Goal: Task Accomplishment & Management: Manage account settings

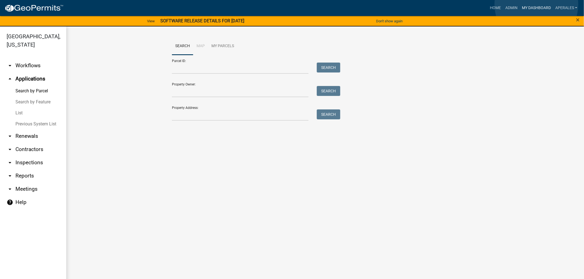
click at [537, 4] on link "My Dashboard" at bounding box center [536, 8] width 33 height 10
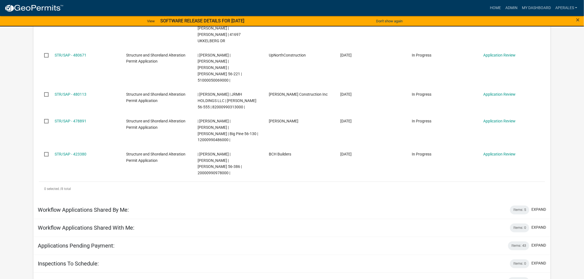
scroll to position [307, 0]
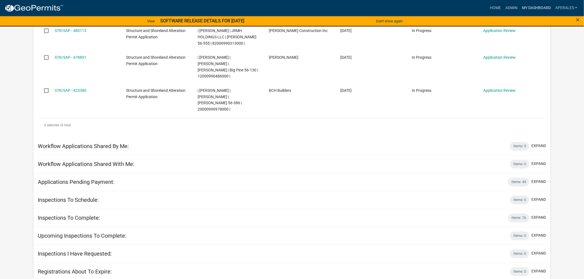
click at [534, 9] on link "My Dashboard" at bounding box center [536, 8] width 33 height 10
click at [504, 6] on link "Admin" at bounding box center [511, 8] width 17 height 10
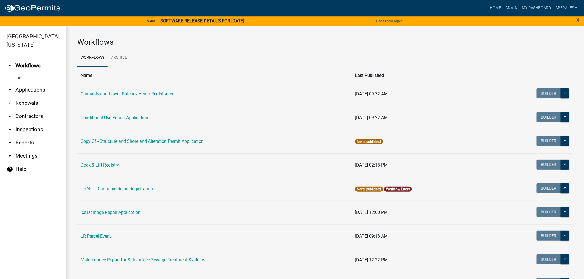
click at [28, 89] on link "arrow_drop_down Applications" at bounding box center [33, 89] width 66 height 13
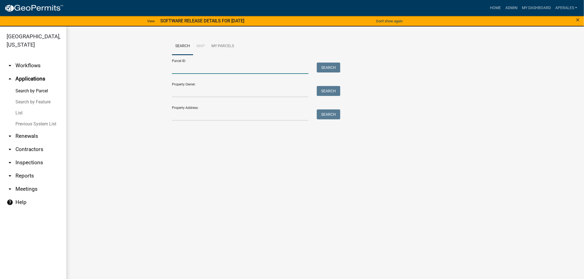
click at [209, 67] on input "Parcel ID:" at bounding box center [240, 68] width 137 height 11
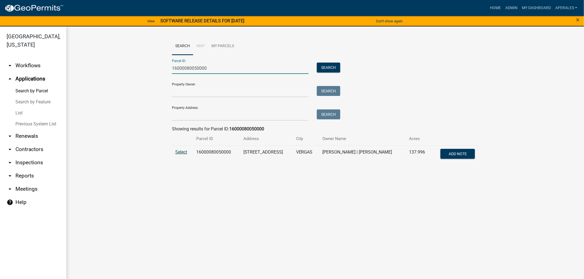
type input "16000080050000"
click at [183, 151] on span "Select" at bounding box center [181, 152] width 12 height 5
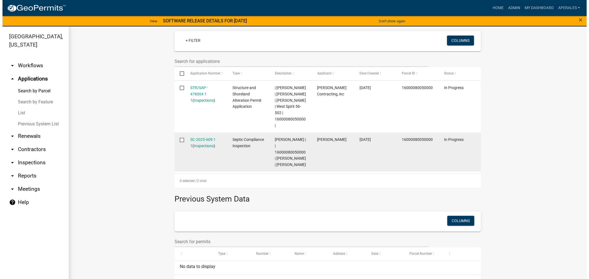
scroll to position [153, 0]
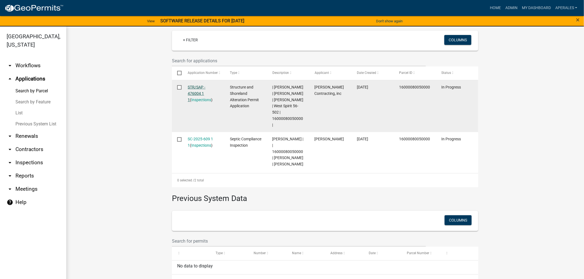
click at [193, 89] on link "STR/SAP - 476004 1 1" at bounding box center [197, 93] width 18 height 17
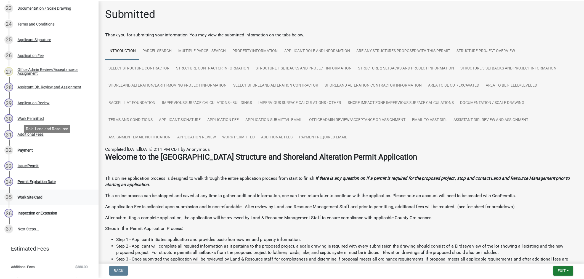
scroll to position [487, 0]
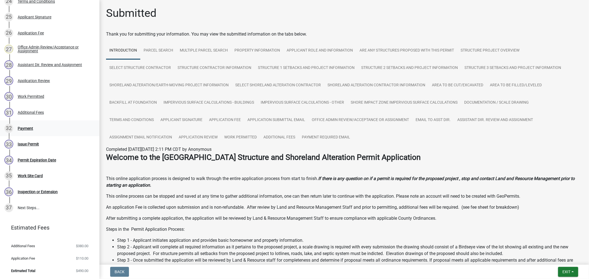
click at [27, 125] on div "32 Payment" at bounding box center [47, 128] width 86 height 9
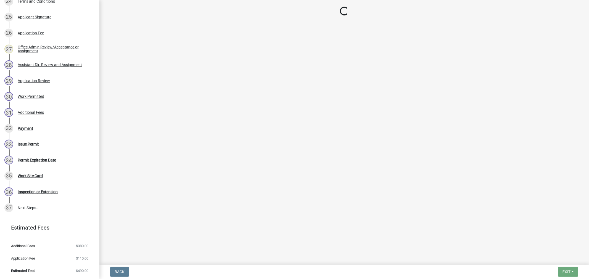
select select "3: 3"
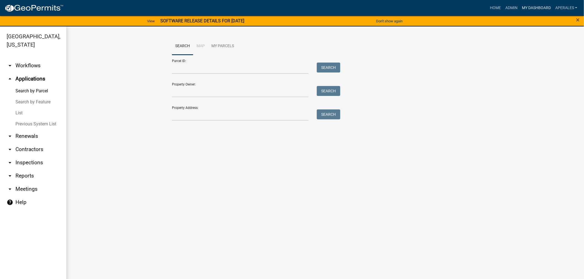
click at [526, 8] on link "My Dashboard" at bounding box center [536, 8] width 33 height 10
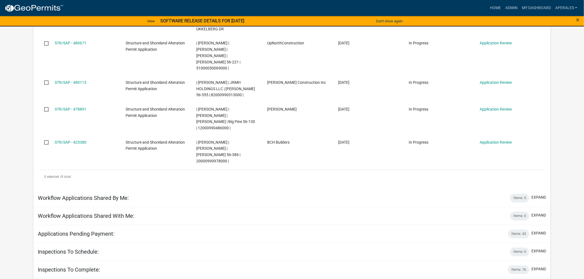
scroll to position [252, 0]
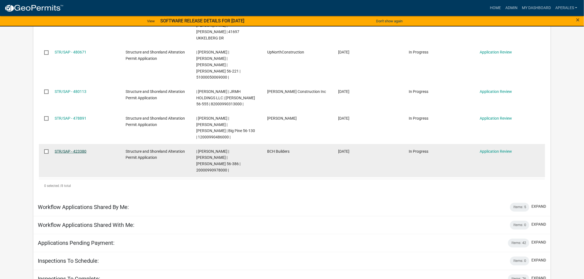
click at [64, 149] on link "STR/SAP - 423380" at bounding box center [71, 151] width 32 height 4
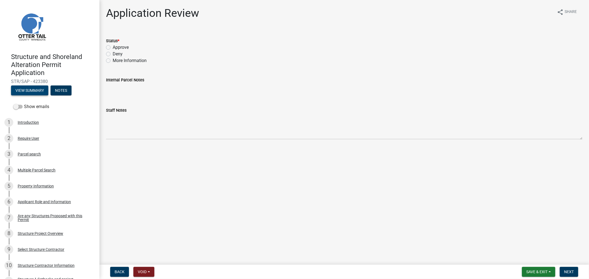
click at [32, 94] on button "View Summary" at bounding box center [29, 91] width 37 height 10
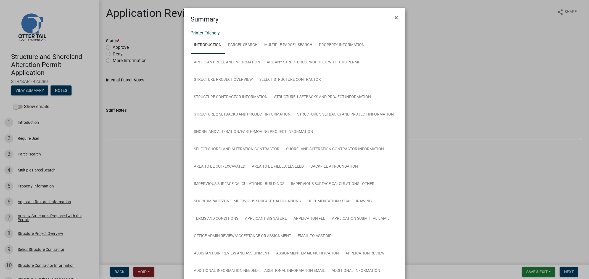
click at [200, 33] on link "Printer Friendly" at bounding box center [205, 32] width 29 height 5
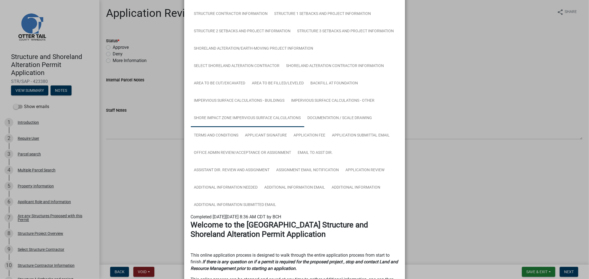
scroll to position [92, 0]
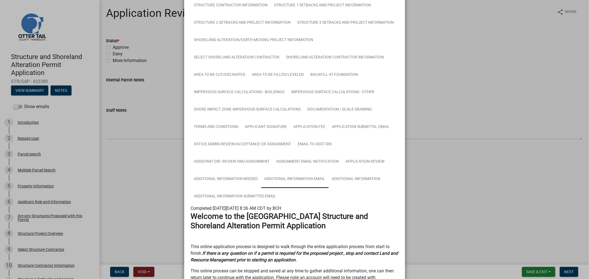
click at [301, 178] on link "Additional Information Email" at bounding box center [294, 180] width 67 height 18
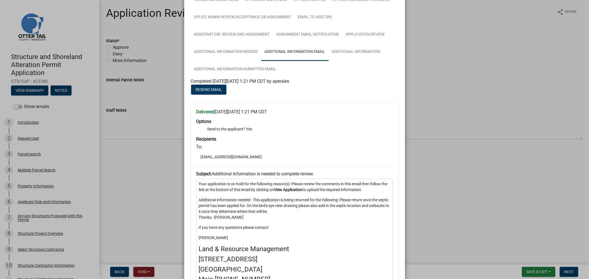
scroll to position [216, 0]
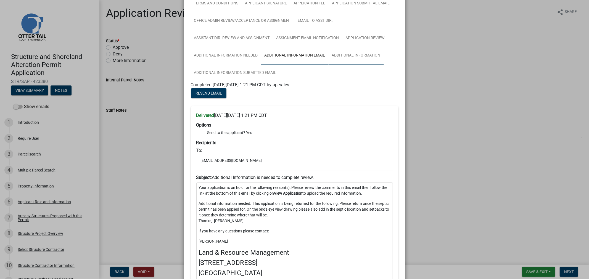
click at [343, 56] on link "Additional Information" at bounding box center [356, 56] width 55 height 18
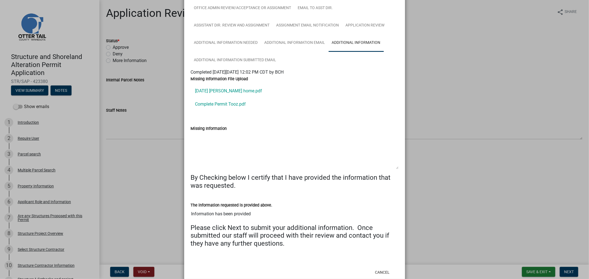
scroll to position [230, 0]
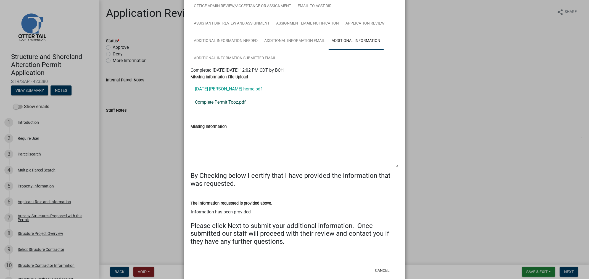
click at [213, 104] on link "Complete Permit Tooz.pdf" at bounding box center [295, 102] width 208 height 13
click at [224, 92] on link "2025.09.26 troy lake home.pdf" at bounding box center [295, 89] width 208 height 13
click at [229, 103] on link "Complete Permit Tooz.pdf" at bounding box center [295, 102] width 208 height 13
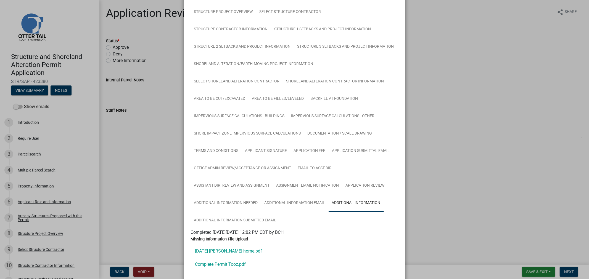
scroll to position [0, 0]
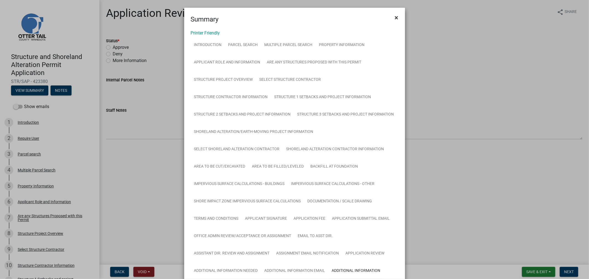
click at [395, 17] on span "×" at bounding box center [397, 18] width 4 height 8
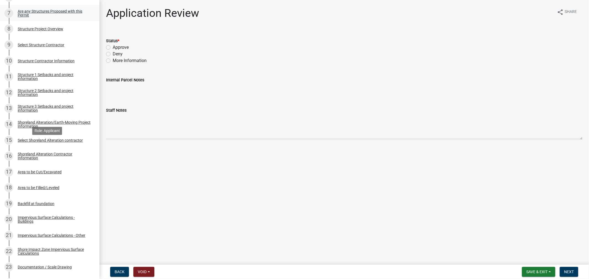
scroll to position [215, 0]
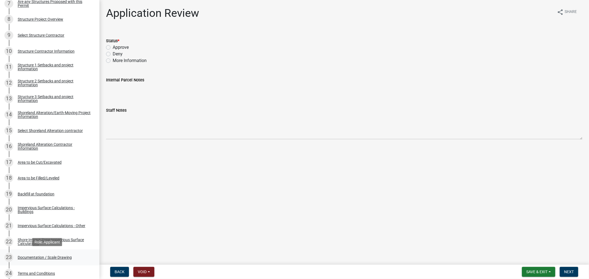
click at [58, 259] on div "Documentation / Scale Drawing" at bounding box center [45, 258] width 54 height 4
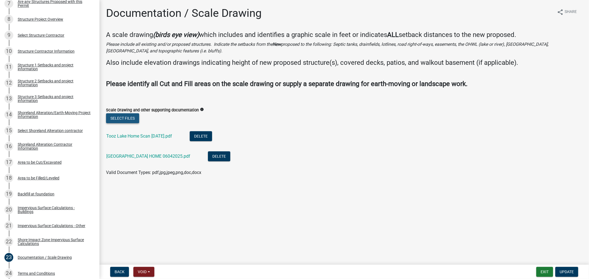
click at [126, 120] on button "Select files" at bounding box center [122, 118] width 33 height 10
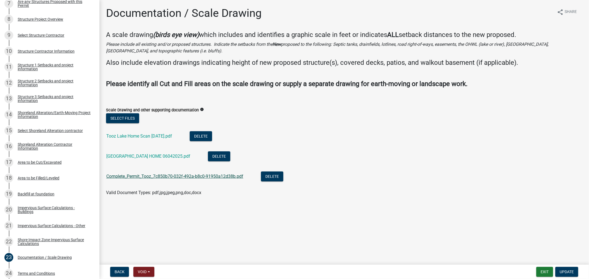
click at [165, 176] on link "Complete_Permit_Tooz_7c850b70-032f-492a-b8c0-91950a12d38b.pdf" at bounding box center [174, 176] width 137 height 5
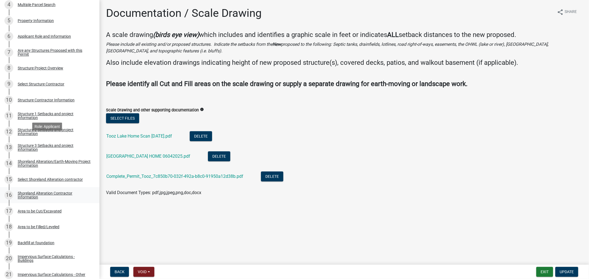
scroll to position [123, 0]
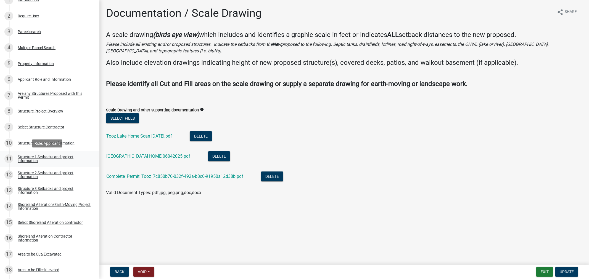
click at [33, 155] on div "Structure 1 Setbacks and project information" at bounding box center [54, 159] width 73 height 8
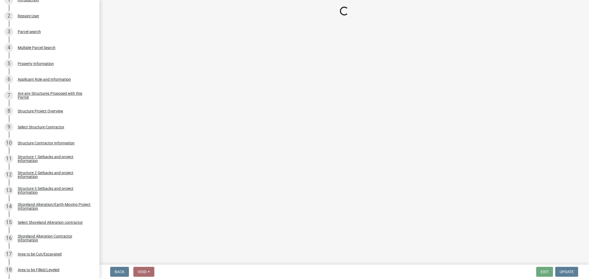
select select "c185e313-3403-4239-bd61-bb563c58a77a"
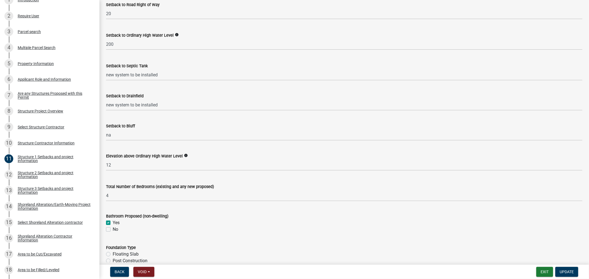
scroll to position [399, 0]
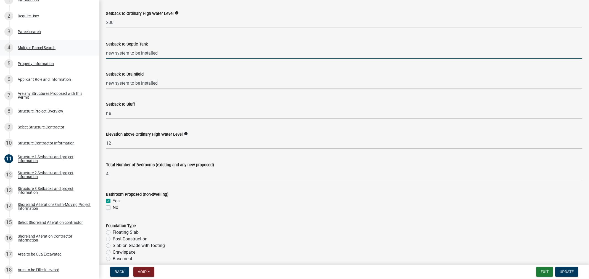
drag, startPoint x: 173, startPoint y: 51, endPoint x: 94, endPoint y: 51, distance: 78.1
click at [94, 51] on div "Structure and Shoreland Alteration Permit Application STR/SAP - 423380 View Sum…" at bounding box center [294, 139] width 589 height 279
type input "25"
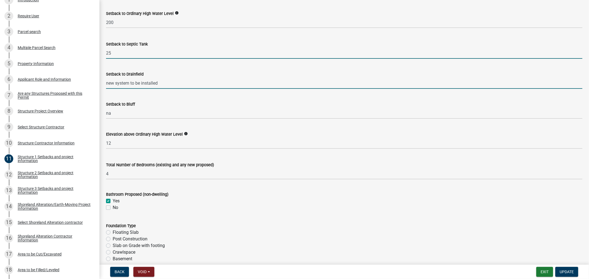
drag, startPoint x: 244, startPoint y: 79, endPoint x: 242, endPoint y: 76, distance: 3.3
click at [244, 78] on input "new system to be installed" at bounding box center [344, 83] width 476 height 11
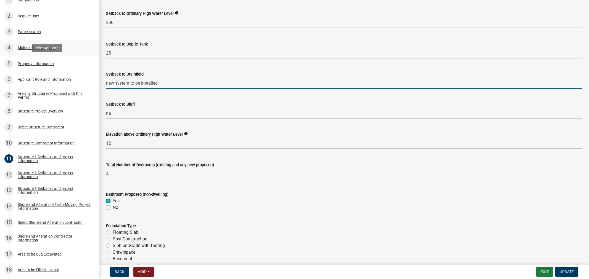
drag, startPoint x: 165, startPoint y: 82, endPoint x: 78, endPoint y: 54, distance: 91.1
click at [73, 57] on div "Structure and Shoreland Alteration Permit Application STR/SAP - 423380 View Sum…" at bounding box center [294, 139] width 589 height 279
type input "25+"
click at [569, 275] on button "Update" at bounding box center [566, 272] width 23 height 10
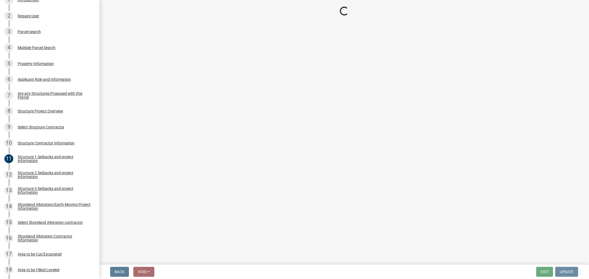
scroll to position [0, 0]
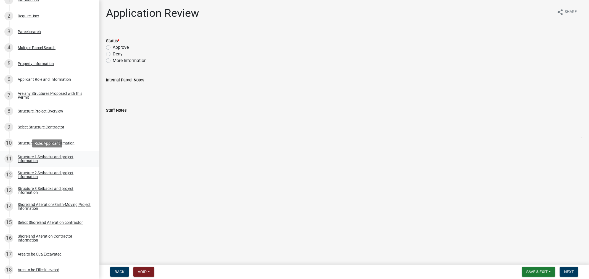
click at [26, 155] on div "Structure 1 Setbacks and project information" at bounding box center [54, 159] width 73 height 8
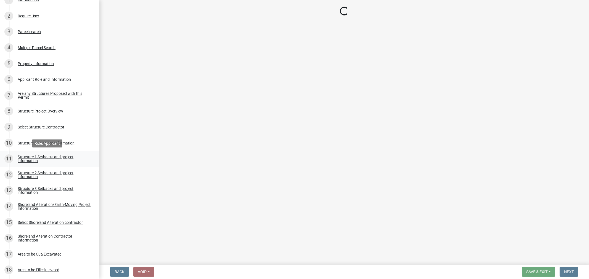
select select "c185e313-3403-4239-bd61-bb563c58a77a"
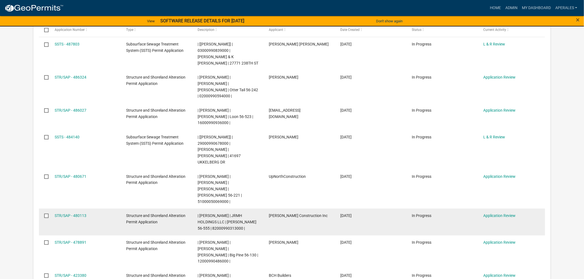
scroll to position [215, 0]
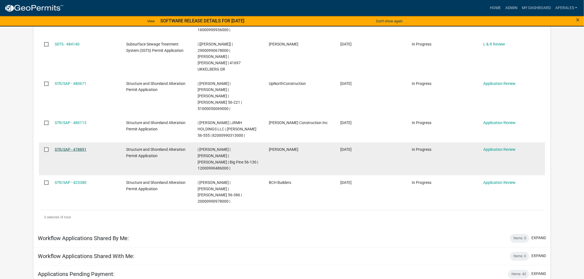
click at [79, 147] on link "STR/SAP - 478891" at bounding box center [71, 149] width 32 height 4
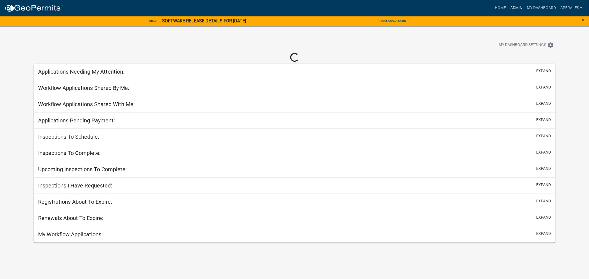
click at [512, 6] on link "Admin" at bounding box center [516, 8] width 17 height 10
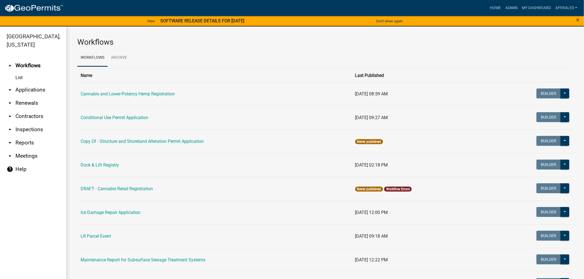
click at [25, 90] on link "arrow_drop_down Applications" at bounding box center [33, 89] width 66 height 13
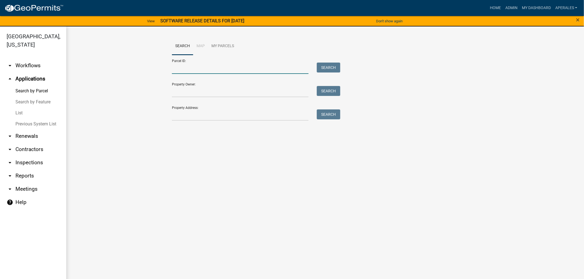
click at [254, 72] on input "Parcel ID:" at bounding box center [240, 68] width 137 height 11
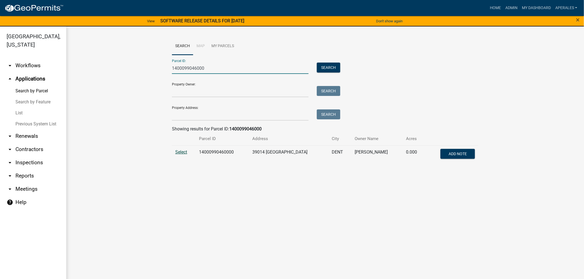
type input "1400099046000"
click at [183, 151] on span "Select" at bounding box center [181, 152] width 12 height 5
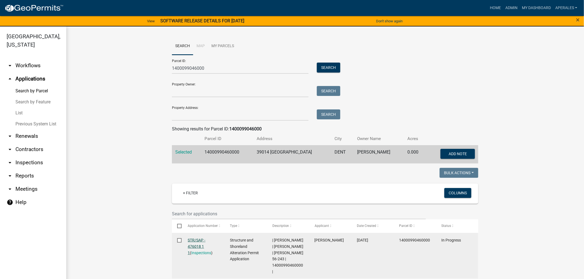
click at [200, 245] on link "STR/SAP - 476018 1 1" at bounding box center [197, 246] width 18 height 17
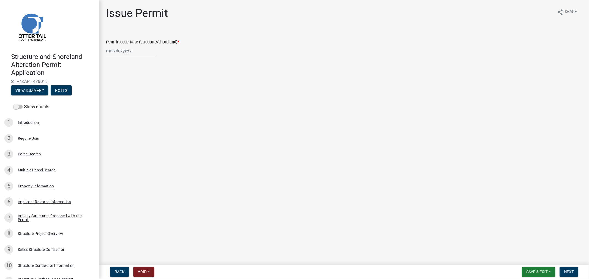
click at [122, 54] on div at bounding box center [131, 50] width 51 height 11
select select "10"
select select "2025"
click at [110, 90] on div "6" at bounding box center [111, 88] width 9 height 9
type input "10/06/2025"
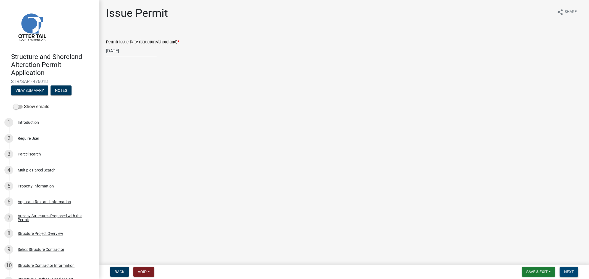
click at [569, 271] on span "Next" at bounding box center [569, 272] width 10 height 4
click at [570, 269] on button "Next" at bounding box center [569, 272] width 18 height 10
click at [539, 273] on span "Save & Exit" at bounding box center [536, 272] width 21 height 4
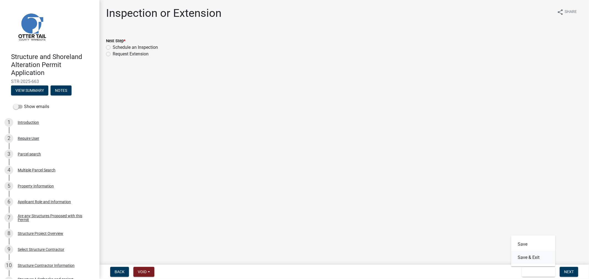
click at [531, 259] on button "Save & Exit" at bounding box center [533, 257] width 44 height 13
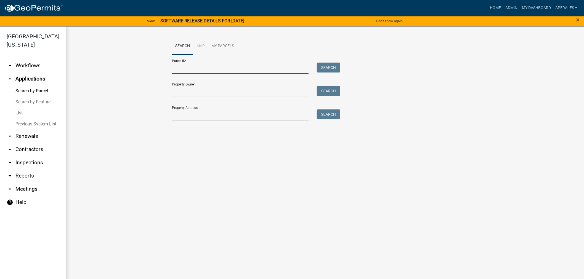
click at [210, 68] on input "Parcel ID:" at bounding box center [240, 68] width 137 height 11
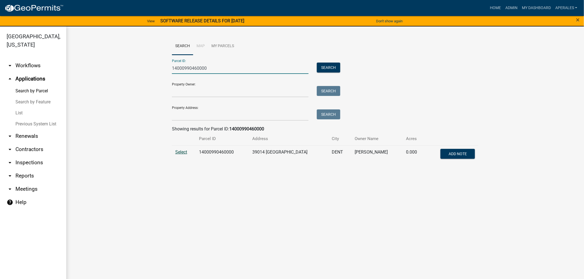
type input "14000990460000"
click at [177, 152] on span "Select" at bounding box center [181, 152] width 12 height 5
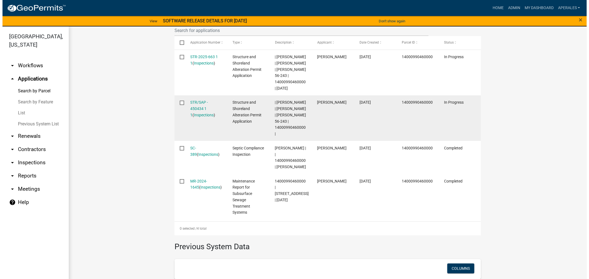
scroll to position [184, 0]
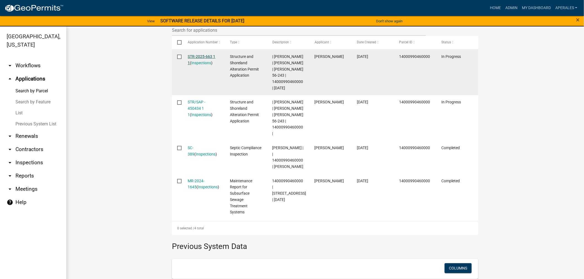
click at [199, 56] on link "STR-2025-663 1 1" at bounding box center [202, 59] width 28 height 11
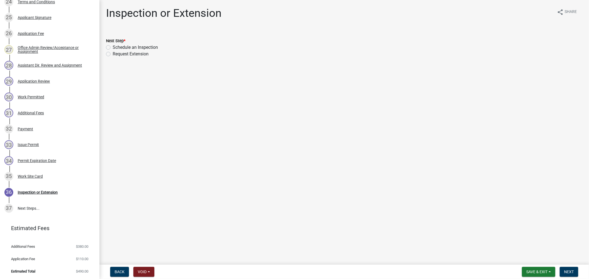
scroll to position [487, 0]
click at [30, 142] on div "Issue Permit" at bounding box center [28, 144] width 21 height 4
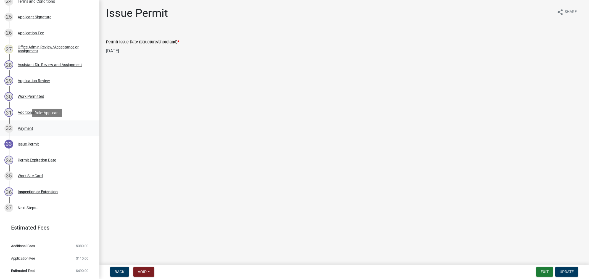
click at [31, 131] on div "32 Payment" at bounding box center [47, 128] width 86 height 9
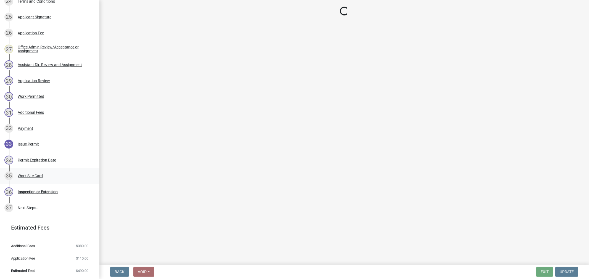
click at [22, 174] on div "Work Site Card" at bounding box center [30, 176] width 25 height 4
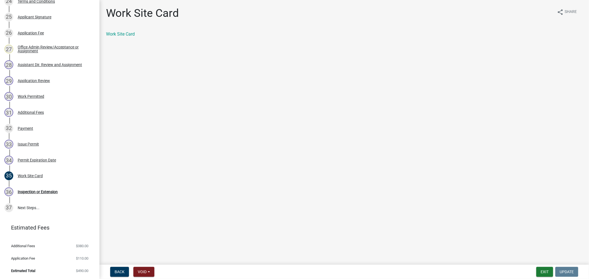
click at [117, 38] on div "Work Site Card" at bounding box center [344, 36] width 485 height 11
click at [120, 30] on div "Work Site Card share Share Work Site Card" at bounding box center [344, 27] width 485 height 40
click at [120, 32] on link "Work Site Card" at bounding box center [120, 33] width 29 height 5
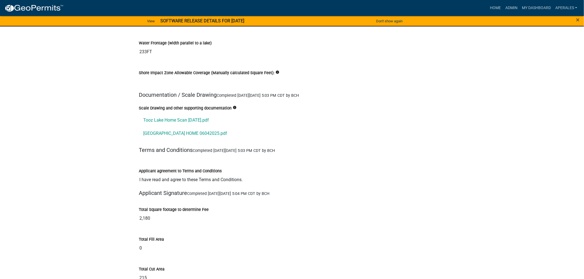
scroll to position [6595, 0]
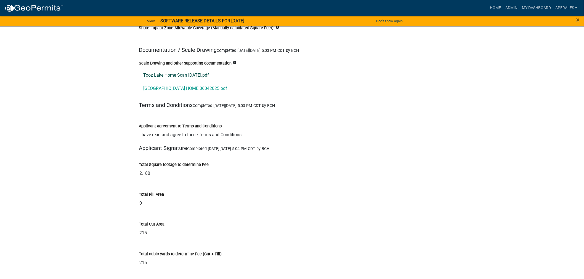
click at [155, 72] on link "Tooz Lake Home Scan [DATE].pdf" at bounding box center [292, 75] width 306 height 13
click at [161, 89] on link "TROYS LAKE HOME 06042025.pdf" at bounding box center [292, 88] width 306 height 13
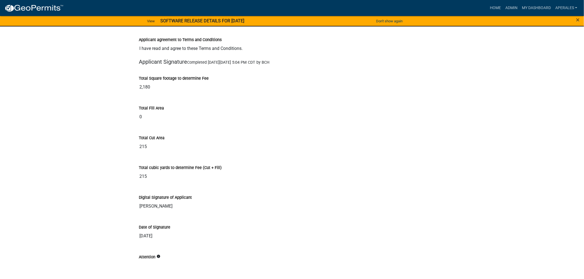
scroll to position [6687, 0]
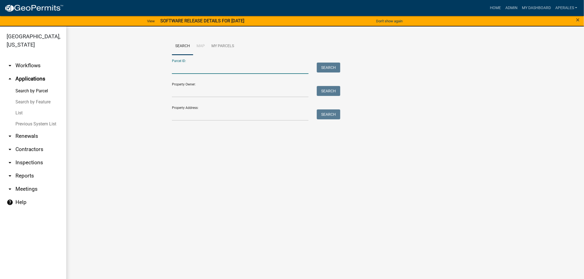
drag, startPoint x: 181, startPoint y: 70, endPoint x: 190, endPoint y: 58, distance: 14.4
click at [181, 70] on input "Parcel ID:" at bounding box center [240, 68] width 137 height 11
type input "3000007003902"
drag, startPoint x: 205, startPoint y: 68, endPoint x: 140, endPoint y: 67, distance: 65.4
click at [140, 67] on wm-workflow-application-search-view "Search Map My Parcels Parcel ID: 3000007003902 Search Property Owner: Search Pr…" at bounding box center [325, 91] width 496 height 106
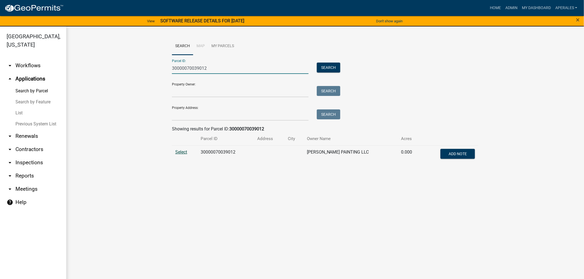
type input "30000070039012"
click at [184, 154] on span "Select" at bounding box center [181, 152] width 12 height 5
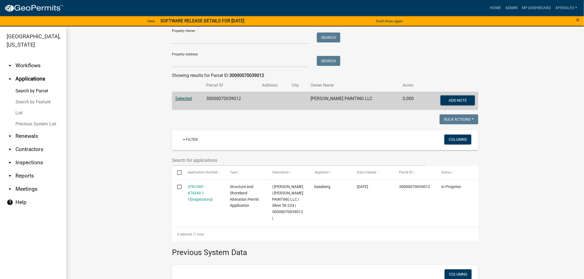
scroll to position [121, 0]
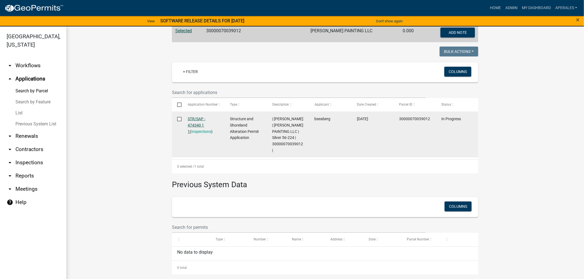
click at [190, 120] on link "STR/SAP - 474340 1 1" at bounding box center [197, 125] width 18 height 17
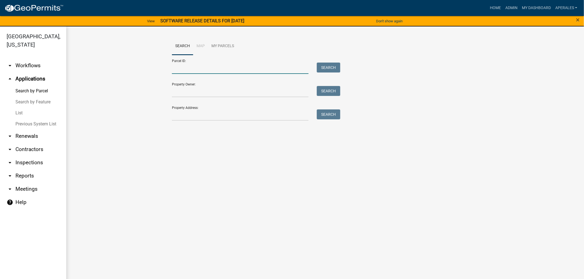
click at [184, 64] on input "Parcel ID:" at bounding box center [240, 68] width 137 height 11
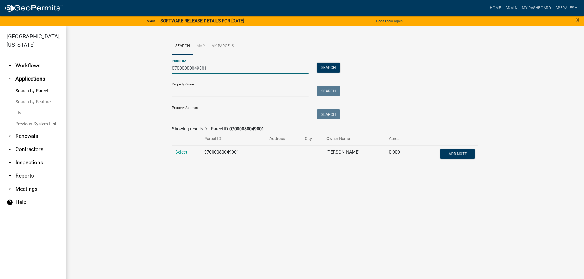
type input "07000080049001"
click at [181, 155] on td "Select" at bounding box center [186, 154] width 29 height 18
click at [181, 155] on span "Select" at bounding box center [181, 152] width 12 height 5
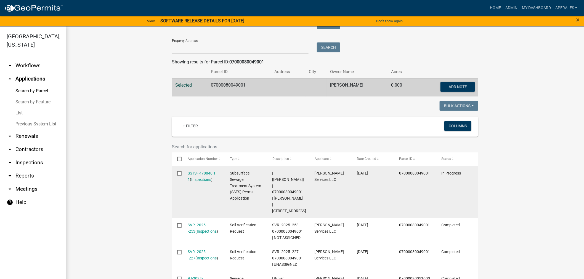
scroll to position [153, 0]
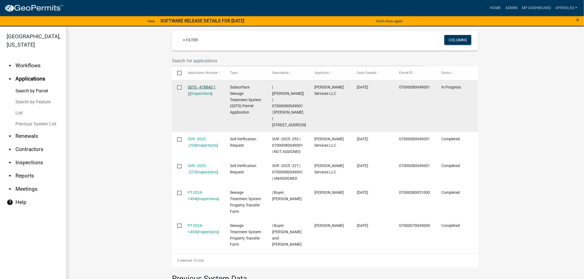
click at [208, 87] on link "SSTS - 478840 1 1" at bounding box center [202, 90] width 28 height 11
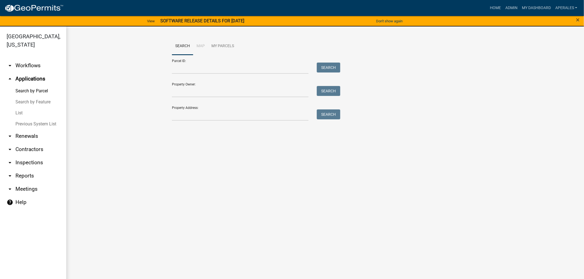
click at [205, 62] on div "Parcel ID: Search" at bounding box center [255, 64] width 166 height 19
click at [204, 71] on input "Parcel ID:" at bounding box center [240, 68] width 137 height 11
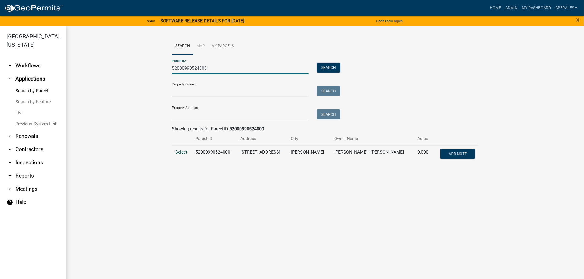
type input "52000990524000"
click at [179, 151] on span "Select" at bounding box center [181, 152] width 12 height 5
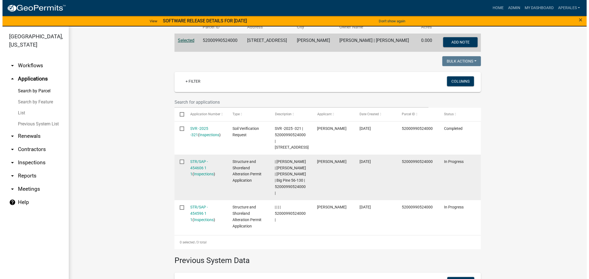
scroll to position [123, 0]
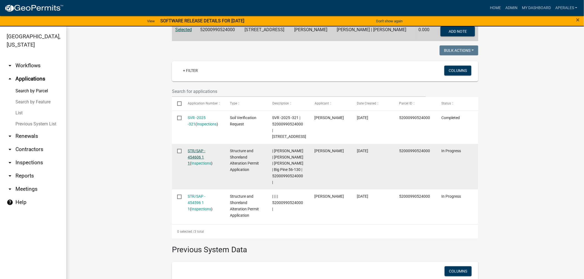
click at [194, 155] on link "STR/SAP - 454606 1 1" at bounding box center [197, 157] width 18 height 17
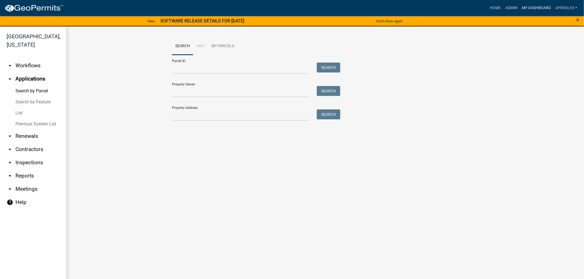
click at [540, 6] on link "My Dashboard" at bounding box center [536, 8] width 33 height 10
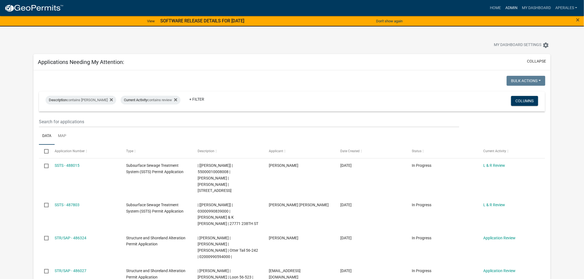
drag, startPoint x: 515, startPoint y: 8, endPoint x: 512, endPoint y: 8, distance: 3.3
click at [515, 8] on link "Admin" at bounding box center [511, 8] width 17 height 10
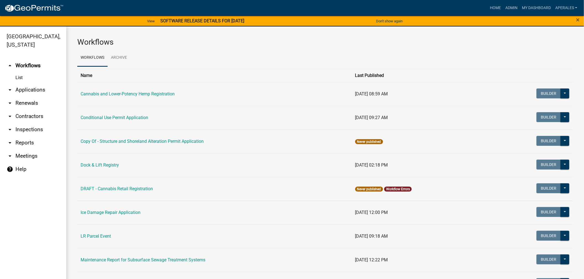
click at [27, 88] on link "arrow_drop_down Applications" at bounding box center [33, 89] width 66 height 13
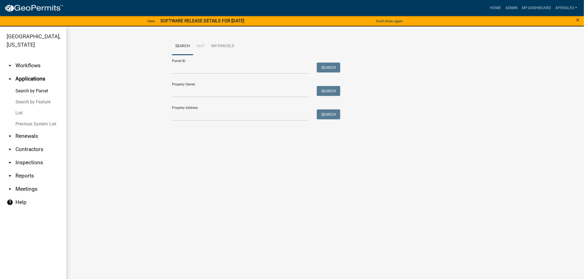
click at [235, 76] on form "Parcel ID: Search Property Owner: Search Property Address: Search" at bounding box center [255, 88] width 166 height 66
drag, startPoint x: 229, startPoint y: 70, endPoint x: 220, endPoint y: 69, distance: 8.9
click at [229, 70] on input "Parcel ID:" at bounding box center [240, 68] width 137 height 11
paste input "32000300203003"
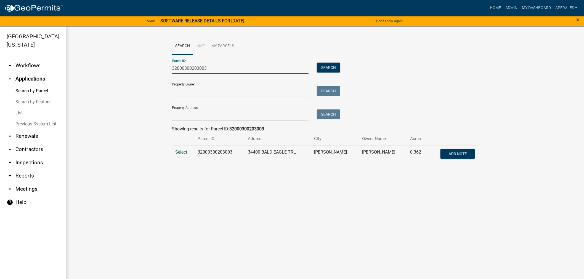
type input "32000300203003"
click at [186, 152] on span "Select" at bounding box center [181, 152] width 12 height 5
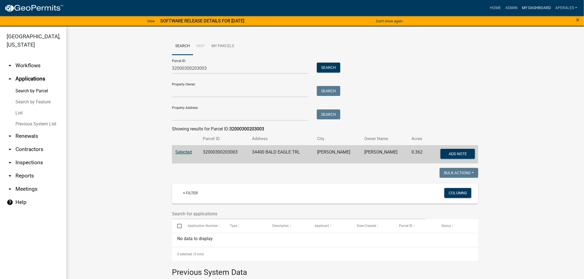
click at [533, 6] on link "My Dashboard" at bounding box center [536, 8] width 33 height 10
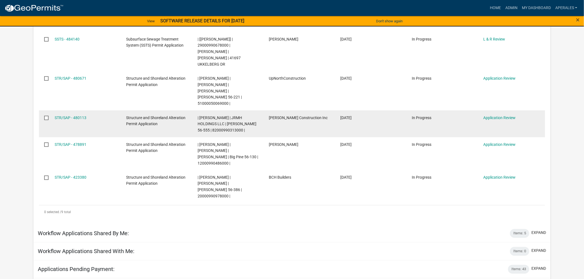
scroll to position [245, 0]
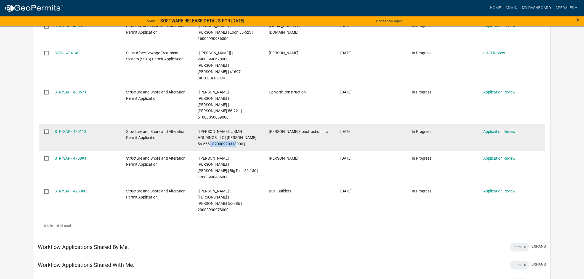
drag, startPoint x: 227, startPoint y: 119, endPoint x: 198, endPoint y: 121, distance: 29.9
click at [198, 129] on div "| Andrea Perales | JRMH HOLDINGS LLC | Lawrence 56-555 | 82000990313000 |" at bounding box center [228, 138] width 61 height 19
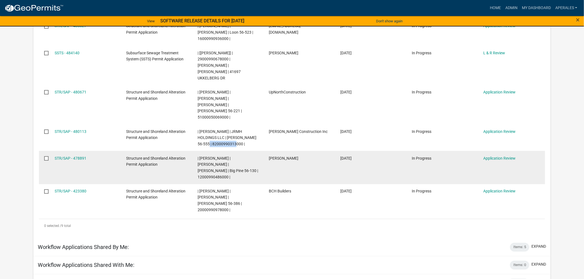
copy span "82000990313000"
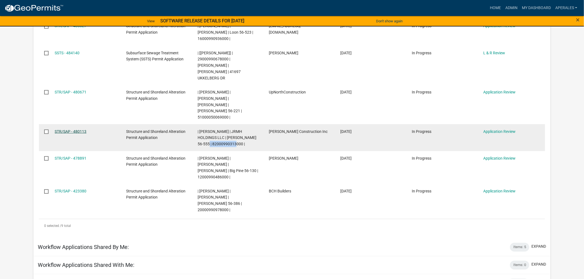
click at [71, 129] on link "STR/SAP - 480113" at bounding box center [71, 131] width 32 height 4
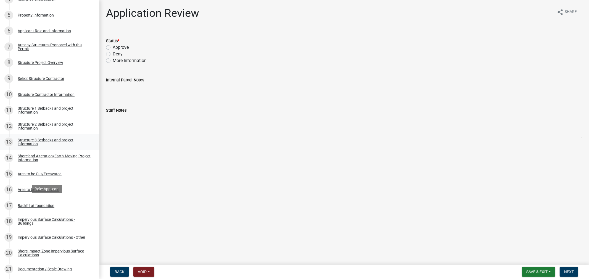
scroll to position [215, 0]
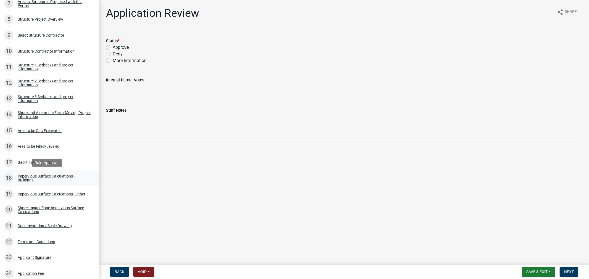
click at [23, 174] on div "Impervious Surface Calculations - Buildings" at bounding box center [54, 178] width 73 height 8
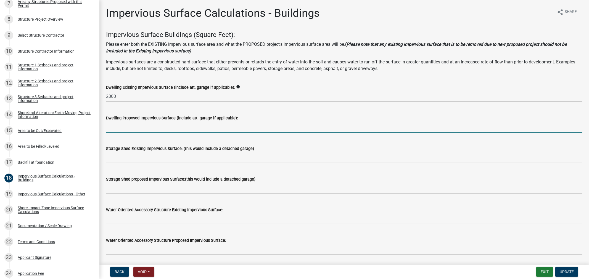
click at [131, 128] on input "text" at bounding box center [344, 126] width 476 height 11
type input "2000"
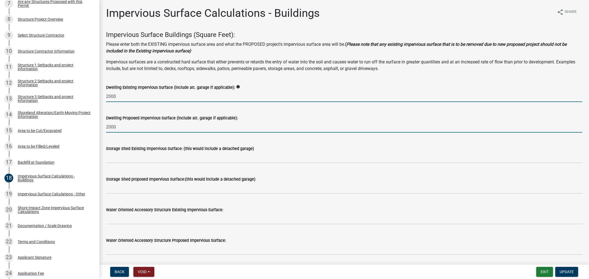
click at [117, 96] on input "2000" at bounding box center [344, 96] width 476 height 11
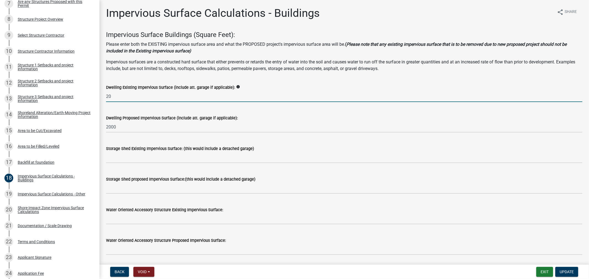
type input "2"
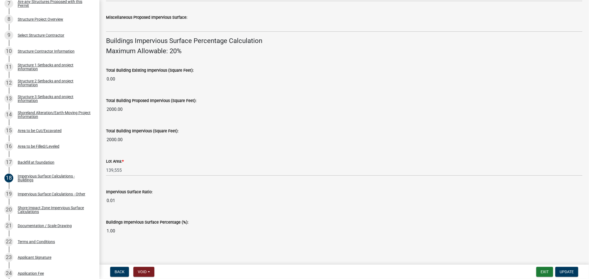
scroll to position [346, 0]
click at [562, 274] on span "Update" at bounding box center [567, 272] width 14 height 4
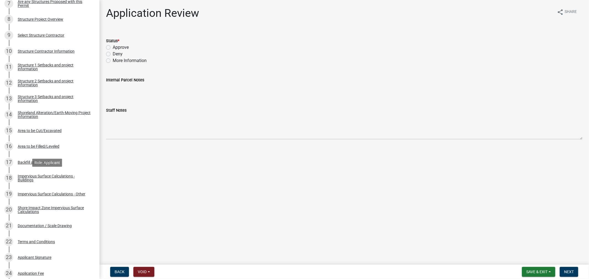
click at [48, 176] on div "Impervious Surface Calculations - Buildings" at bounding box center [54, 178] width 73 height 8
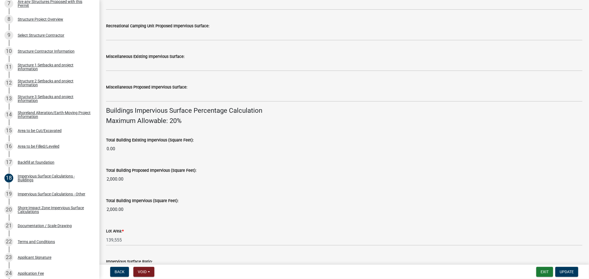
scroll to position [346, 0]
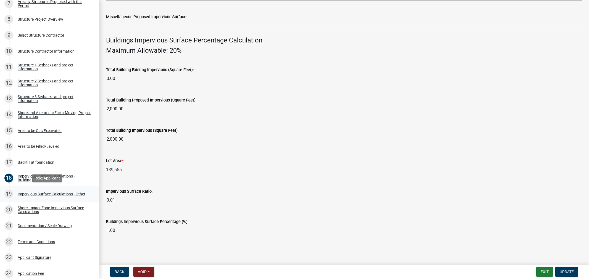
click at [33, 195] on div "Impervious Surface Calculations - Other" at bounding box center [52, 194] width 68 height 4
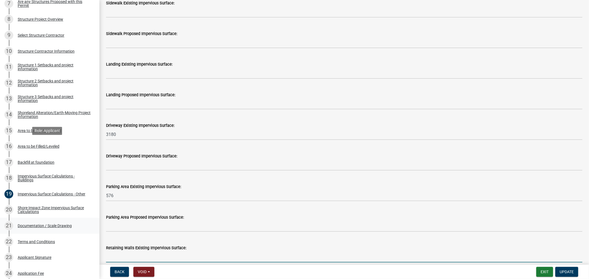
scroll to position [569, 0]
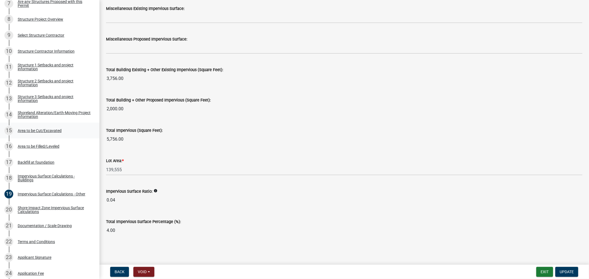
click at [33, 129] on div "Area to be Cut/Excavated" at bounding box center [40, 131] width 44 height 4
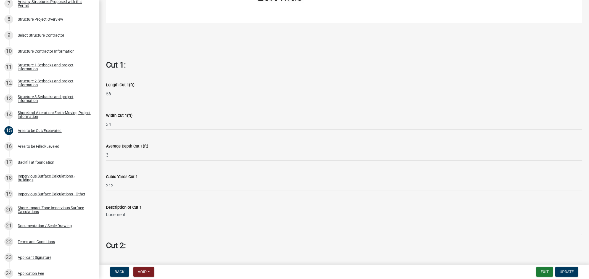
scroll to position [348, 0]
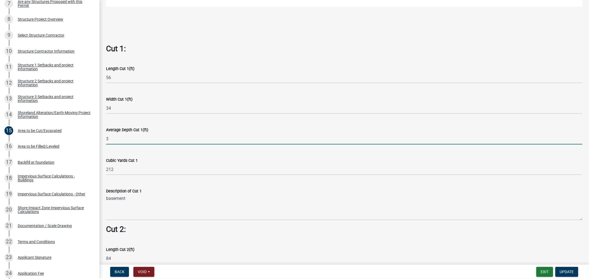
click at [112, 135] on input "3" at bounding box center [344, 138] width 476 height 11
drag, startPoint x: 217, startPoint y: 136, endPoint x: 229, endPoint y: 178, distance: 43.0
click at [221, 144] on wm-data-entity-input "Average Depth Cut 1(ft) 2" at bounding box center [344, 134] width 476 height 31
type input "2"
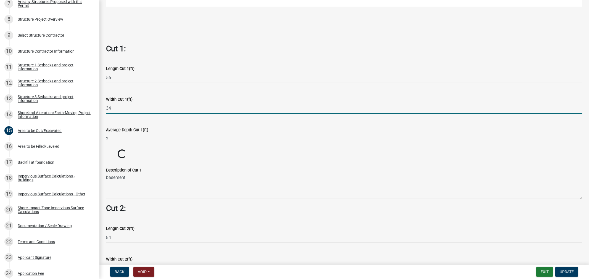
click at [226, 109] on input "34" at bounding box center [344, 108] width 476 height 11
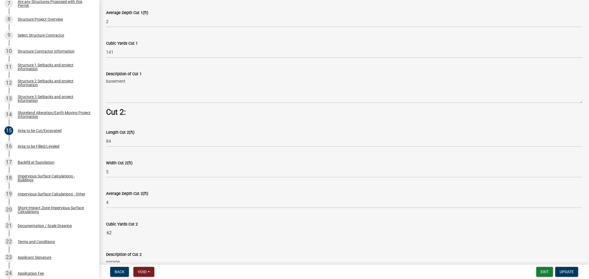
scroll to position [471, 0]
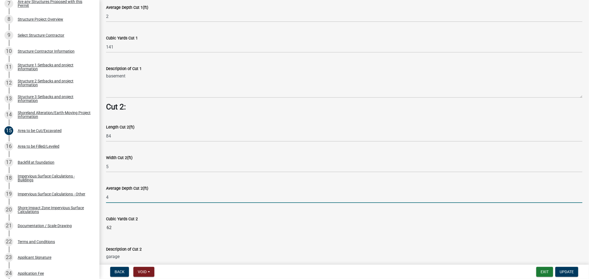
click at [117, 193] on wm-data-entity-input-list "Cut = Length x Width x Average Depth. Cut 1: Length Cut 1(ft) 56 Width Cut 1(ft…" at bounding box center [344, 31] width 476 height 925
type input "3"
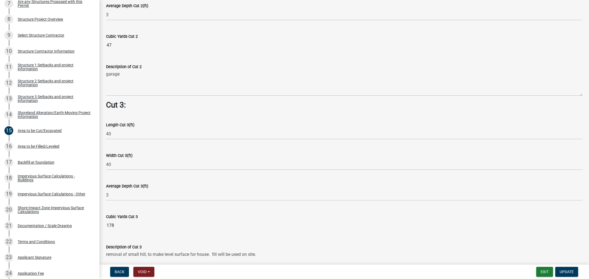
scroll to position [655, 0]
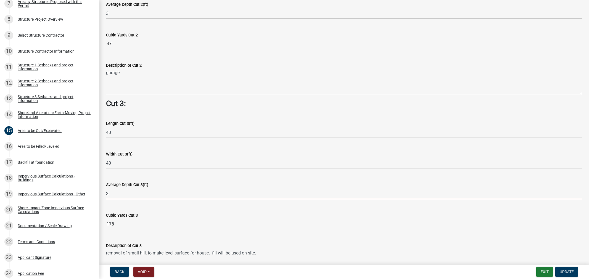
click at [116, 191] on input "3" at bounding box center [344, 193] width 476 height 11
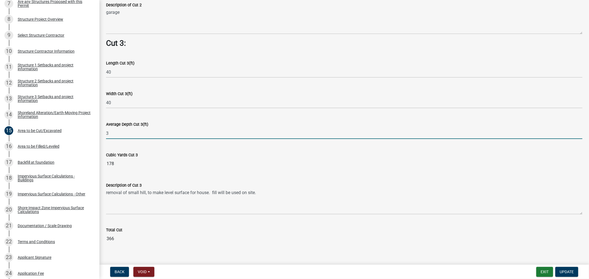
scroll to position [721, 0]
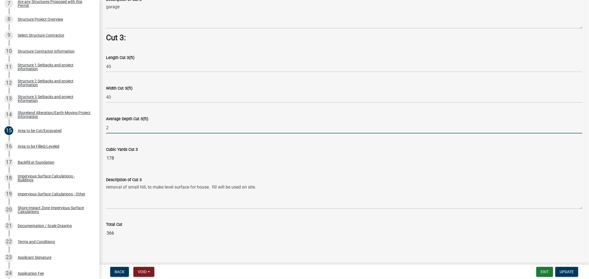
type input "2"
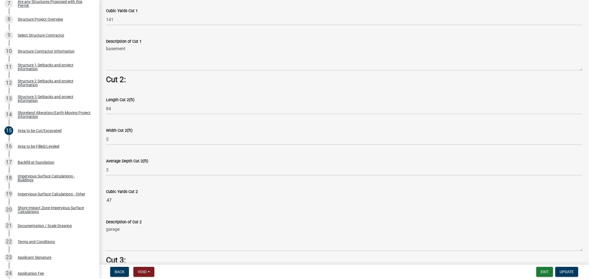
scroll to position [506, 0]
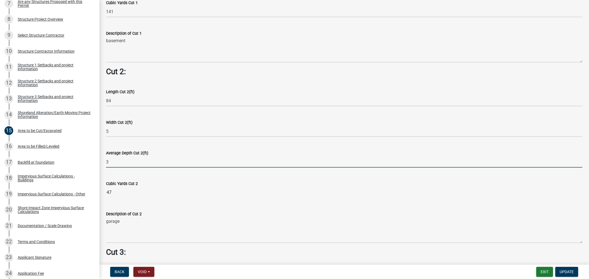
click at [117, 159] on input "3" at bounding box center [344, 162] width 476 height 11
type input "2.5"
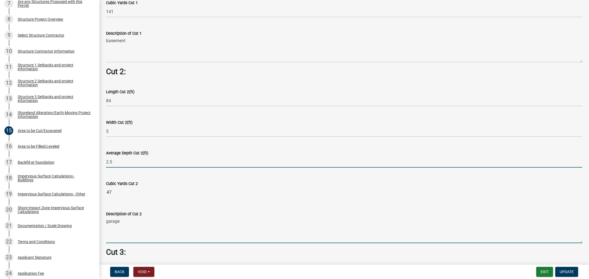
click at [192, 203] on div "Description of Cut 2 garage" at bounding box center [344, 223] width 476 height 40
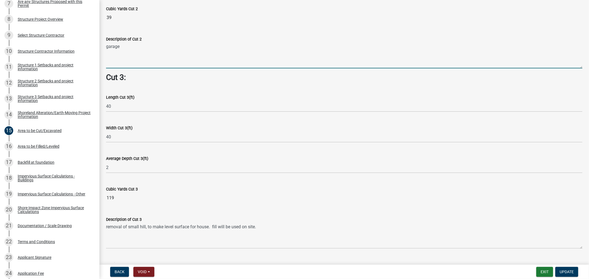
scroll to position [721, 0]
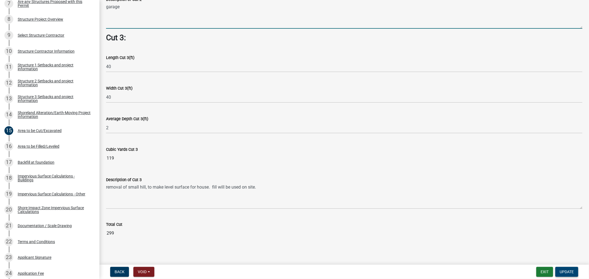
click at [572, 269] on button "Update" at bounding box center [566, 272] width 23 height 10
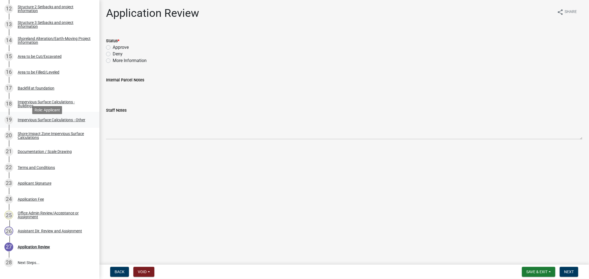
scroll to position [239, 0]
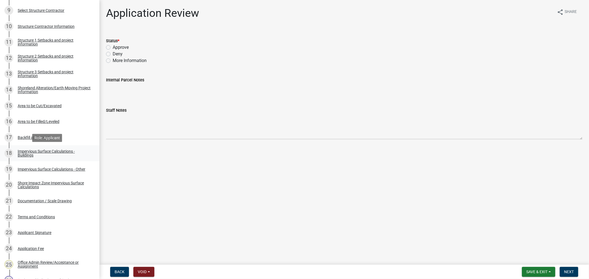
click at [26, 153] on div "Impervious Surface Calculations - Buildings" at bounding box center [54, 154] width 73 height 8
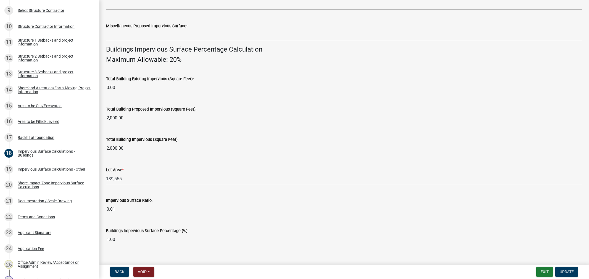
scroll to position [346, 0]
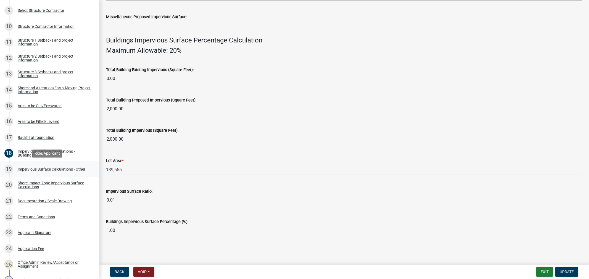
click at [33, 170] on div "Impervious Surface Calculations - Other" at bounding box center [52, 170] width 68 height 4
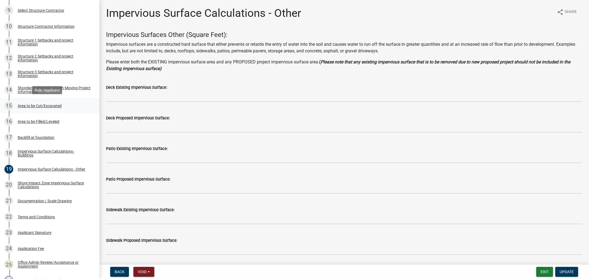
click at [38, 104] on div "Area to be Cut/Excavated" at bounding box center [40, 106] width 44 height 4
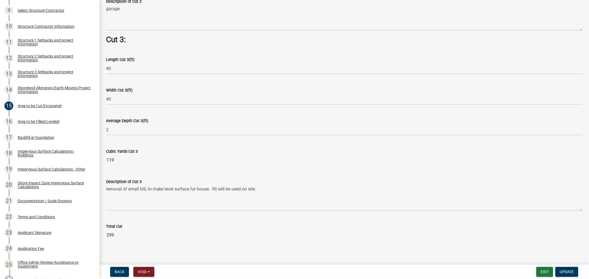
scroll to position [721, 0]
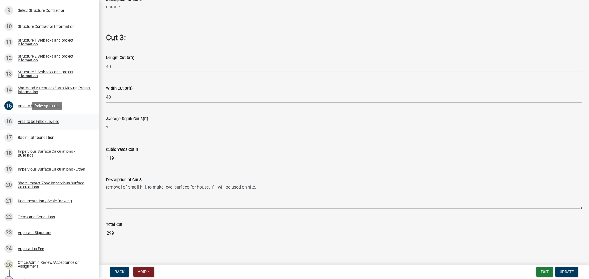
click at [42, 121] on div "Area to be Filled/Leveled" at bounding box center [39, 122] width 42 height 4
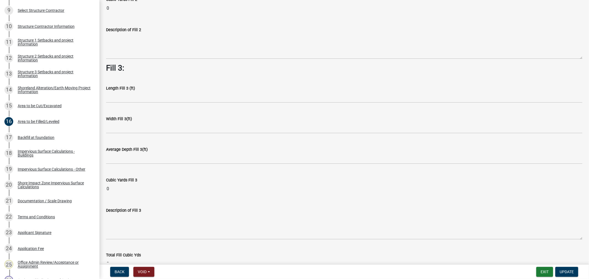
scroll to position [371, 0]
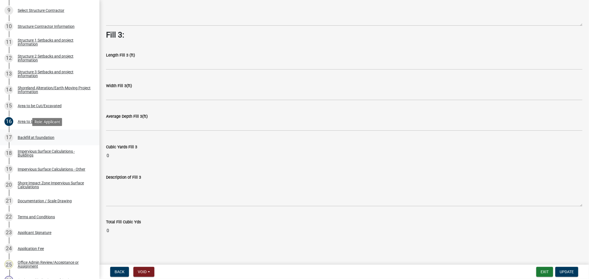
click at [38, 139] on div "Backfill at foundation" at bounding box center [36, 138] width 37 height 4
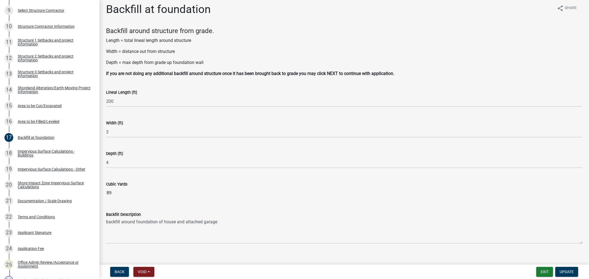
scroll to position [11, 0]
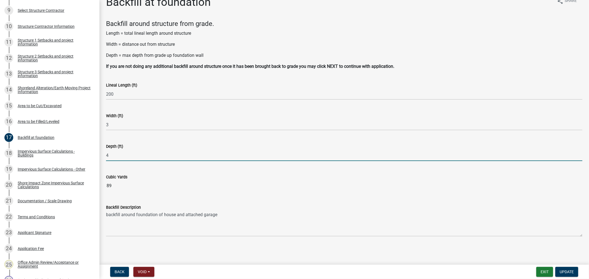
click at [155, 159] on input "4" at bounding box center [344, 155] width 476 height 11
type input "2"
click at [197, 118] on div "Width (ft) 3" at bounding box center [344, 118] width 476 height 26
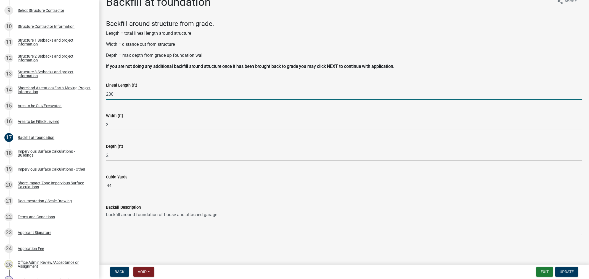
click at [117, 89] on input "200" at bounding box center [344, 94] width 476 height 11
type input "2"
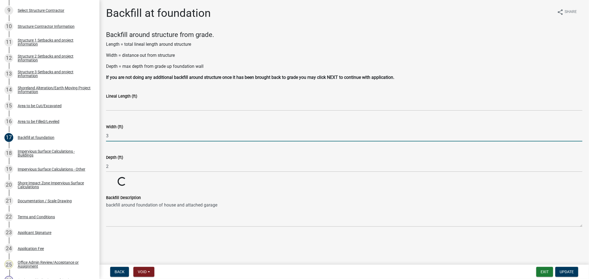
click at [114, 122] on div "Width (ft) 3" at bounding box center [344, 129] width 476 height 26
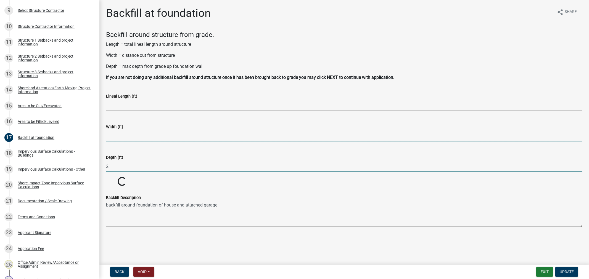
click at [116, 168] on input "2" at bounding box center [344, 166] width 476 height 11
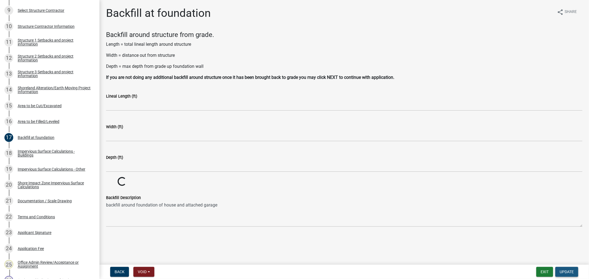
click at [572, 271] on span "Update" at bounding box center [567, 272] width 14 height 4
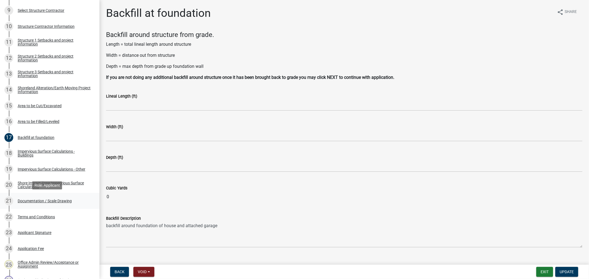
click at [28, 195] on link "21 Documentation / Scale Drawing" at bounding box center [49, 201] width 99 height 16
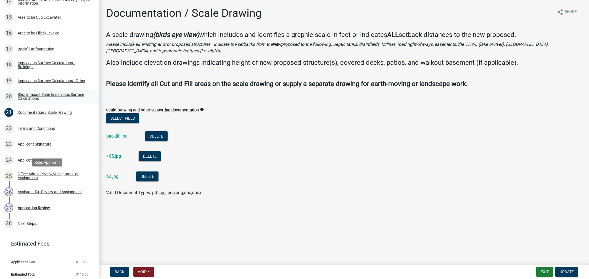
scroll to position [332, 0]
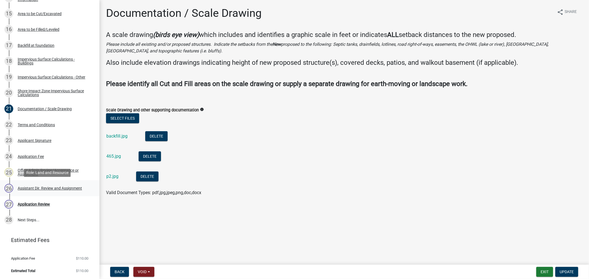
click at [34, 189] on div "Assistant Dir. Review and Assignment" at bounding box center [50, 189] width 64 height 4
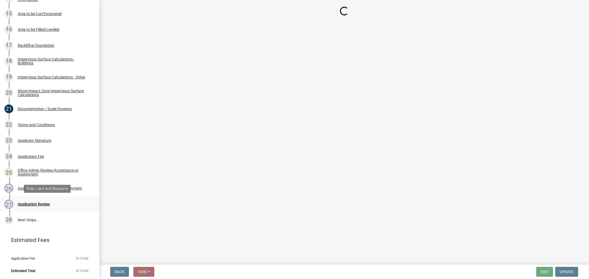
select select "fc504d62-a492-4196-a78d-ce00230c60b4"
select select "4ffc802c-a91c-4807-8d38-a10afb9862f8"
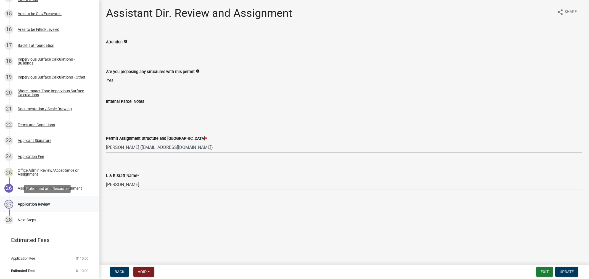
click at [32, 204] on div "Application Review" at bounding box center [34, 205] width 32 height 4
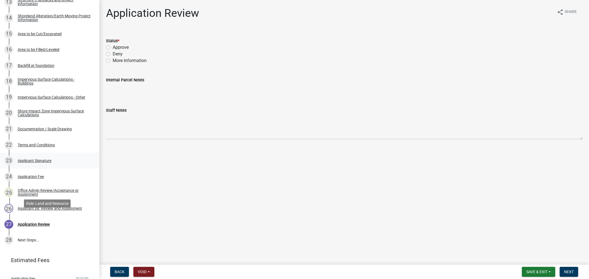
scroll to position [301, 0]
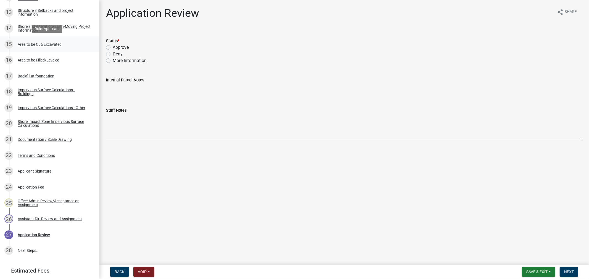
click at [53, 44] on div "Area to be Cut/Excavated" at bounding box center [40, 45] width 44 height 4
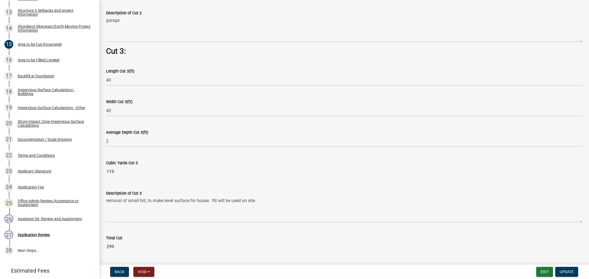
scroll to position [721, 0]
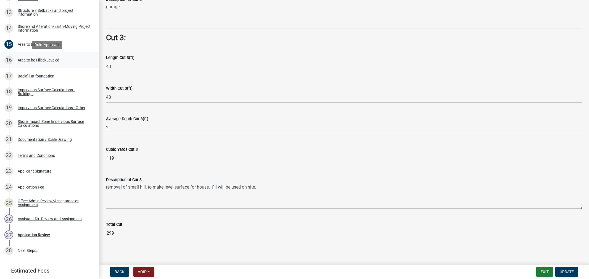
click at [22, 58] on div "Area to be Filled/Leveled" at bounding box center [39, 60] width 42 height 4
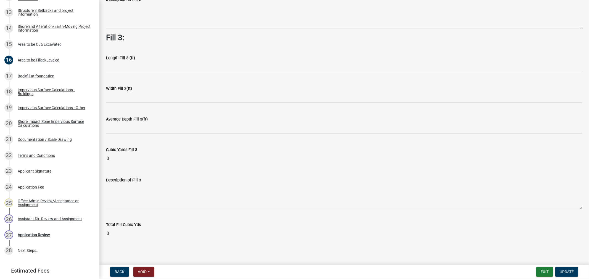
scroll to position [371, 0]
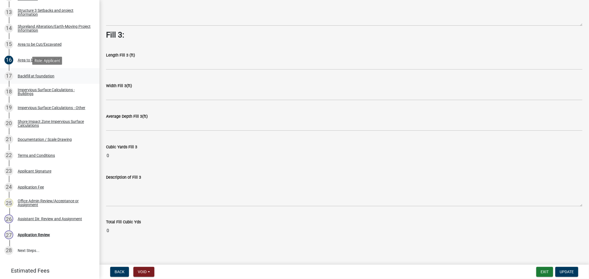
click at [31, 75] on div "Backfill at foundation" at bounding box center [36, 76] width 37 height 4
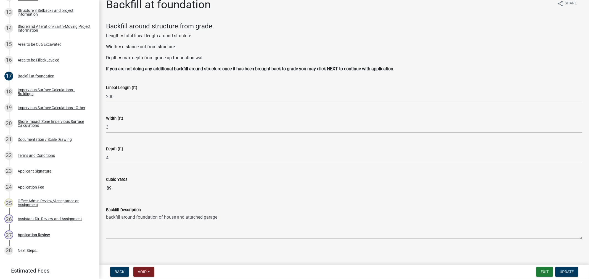
scroll to position [11, 0]
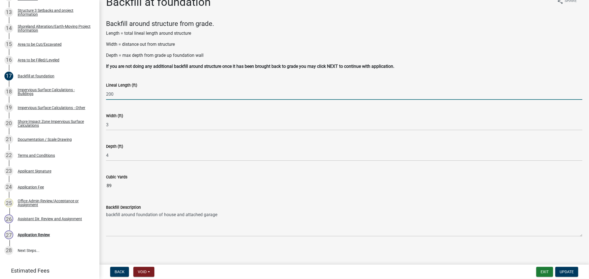
click at [124, 94] on input "200" at bounding box center [344, 94] width 476 height 11
type input "2"
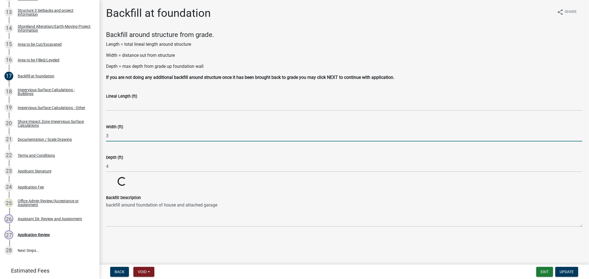
click at [112, 128] on form "Width (ft) 3" at bounding box center [344, 133] width 476 height 18
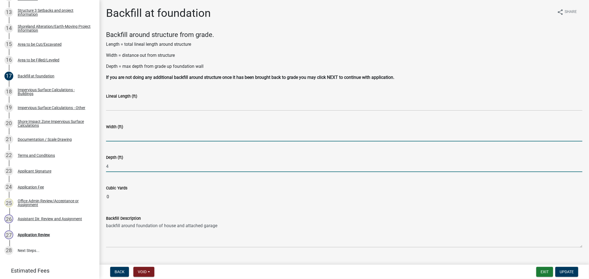
click at [125, 164] on input "4" at bounding box center [344, 166] width 476 height 11
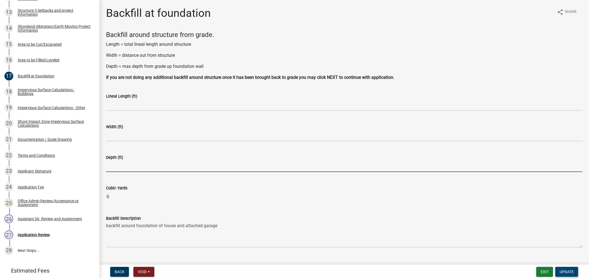
click at [564, 271] on span "Update" at bounding box center [567, 272] width 14 height 4
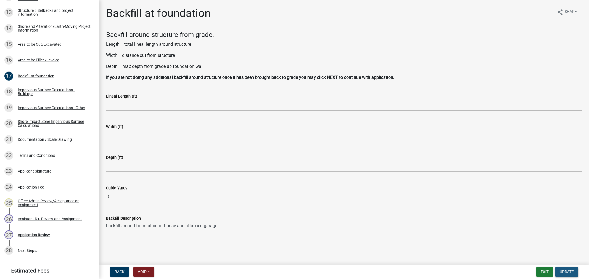
click at [567, 273] on span "Update" at bounding box center [567, 272] width 14 height 4
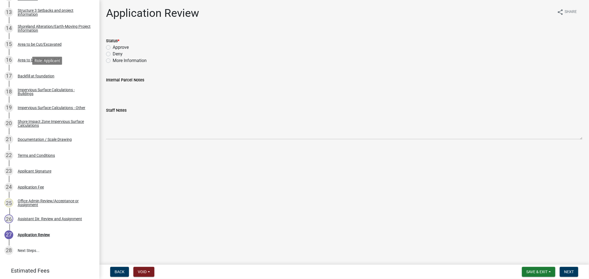
click at [25, 75] on div "Backfill at foundation" at bounding box center [36, 76] width 37 height 4
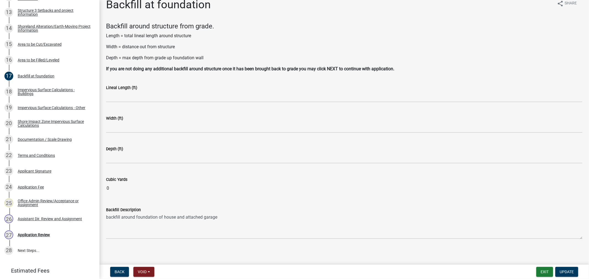
scroll to position [11, 0]
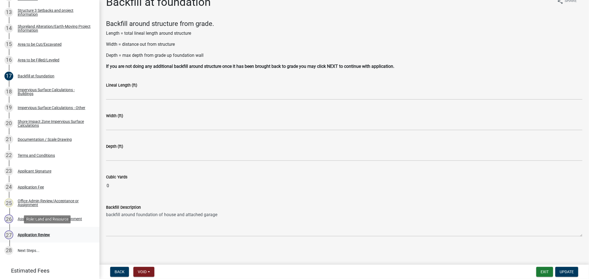
click at [44, 236] on div "Application Review" at bounding box center [34, 235] width 32 height 4
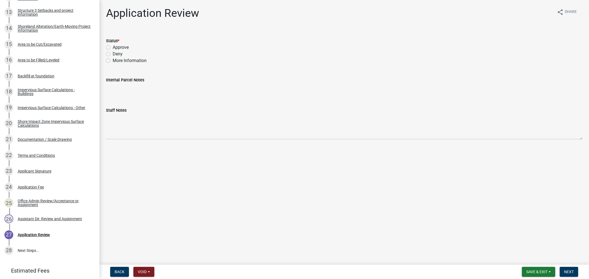
click at [113, 48] on label "Approve" at bounding box center [121, 47] width 16 height 7
click at [113, 48] on input "Approve" at bounding box center [115, 46] width 4 height 4
radio input "true"
click at [567, 272] on span "Next" at bounding box center [569, 272] width 10 height 4
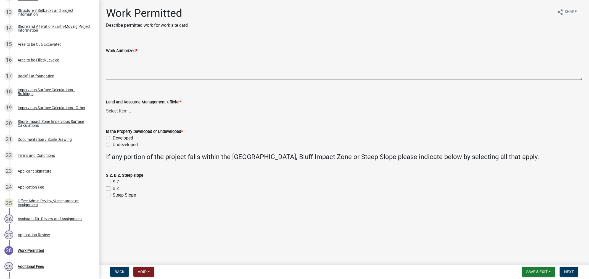
scroll to position [412, 0]
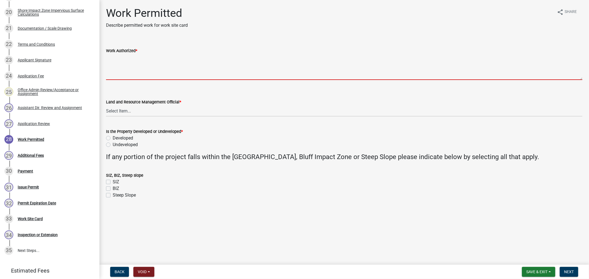
click at [117, 68] on textarea "Work Authorized *" at bounding box center [344, 67] width 476 height 26
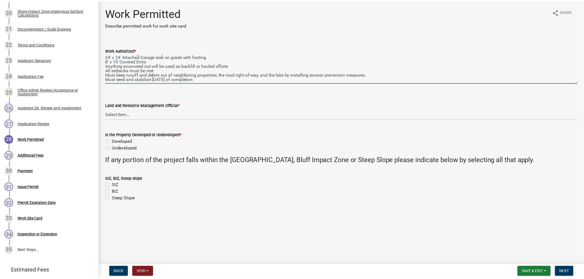
scroll to position [0, 0]
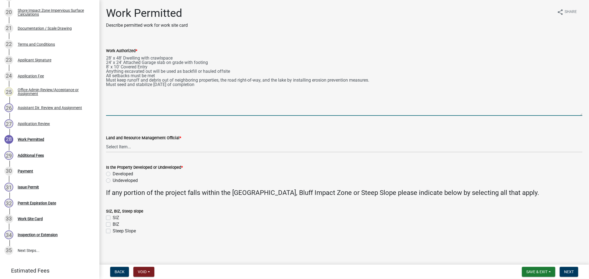
drag, startPoint x: 580, startPoint y: 77, endPoint x: 602, endPoint y: 113, distance: 42.9
click at [584, 113] on html "Internet Explorer does NOT work with GeoPermits. Get a new browser for more sec…" at bounding box center [294, 139] width 589 height 279
type textarea "28' x 48' Dwelling with crawlspace 24' x 24' Attached Garage slab on grade with…"
click at [121, 149] on select "Select Item... Alexis Newark Amy Busko Andrea Perales Brittany Tollefson Christ…" at bounding box center [344, 146] width 476 height 11
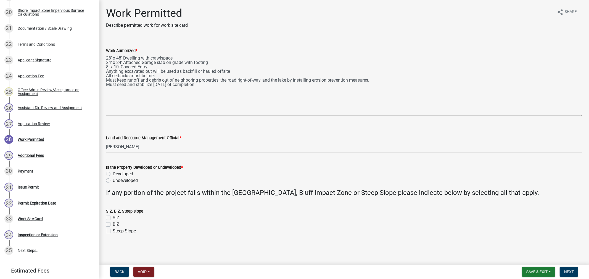
click at [106, 141] on select "Select Item... Alexis Newark Amy Busko Andrea Perales Brittany Tollefson Christ…" at bounding box center [344, 146] width 476 height 11
select select "4ffc802c-a91c-4807-8d38-a10afb9862f8"
click at [113, 180] on label "Undeveloped" at bounding box center [125, 181] width 25 height 7
click at [113, 180] on input "Undeveloped" at bounding box center [115, 180] width 4 height 4
radio input "true"
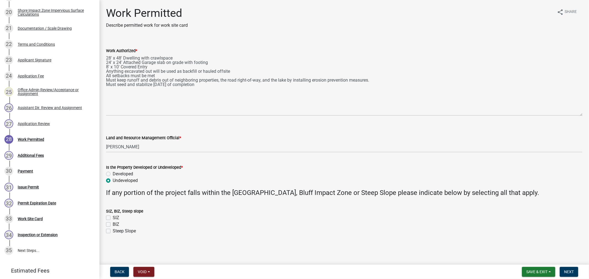
click at [113, 231] on label "Steep Slope" at bounding box center [124, 231] width 23 height 7
click at [113, 231] on input "Steep Slope" at bounding box center [115, 230] width 4 height 4
checkbox input "true"
checkbox input "false"
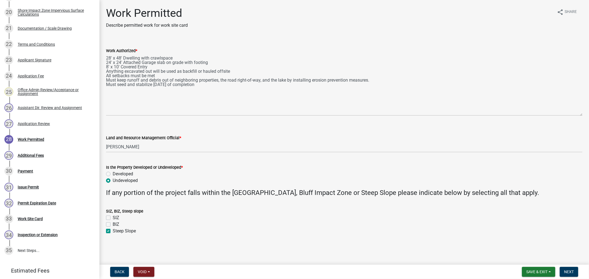
click at [113, 232] on label "Steep Slope" at bounding box center [124, 231] width 23 height 7
click at [113, 232] on input "Steep Slope" at bounding box center [115, 230] width 4 height 4
checkbox input "false"
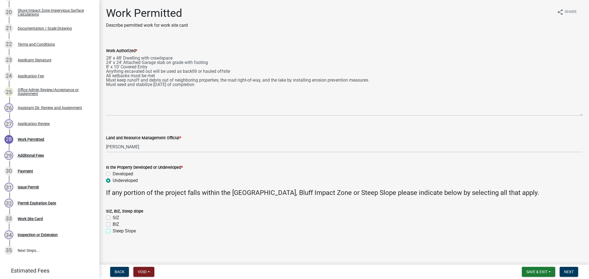
checkbox input "false"
click at [566, 272] on span "Next" at bounding box center [569, 272] width 10 height 4
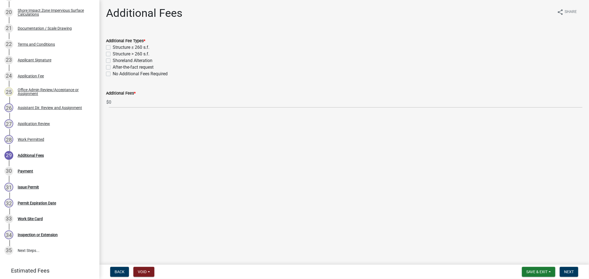
click at [113, 54] on label "Structure > 260 s.f." at bounding box center [131, 54] width 37 height 7
click at [113, 54] on input "Structure > 260 s.f." at bounding box center [115, 53] width 4 height 4
checkbox input "true"
checkbox input "false"
checkbox input "true"
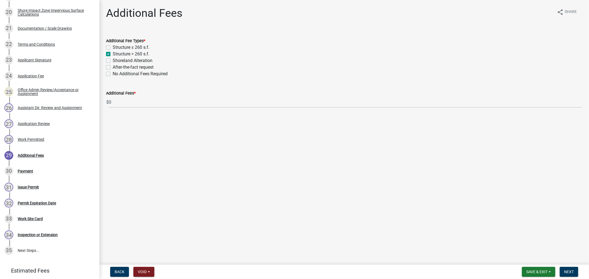
checkbox input "false"
click at [113, 59] on label "Shoreland Alteration" at bounding box center [133, 60] width 40 height 7
click at [113, 59] on input "Shoreland Alteration" at bounding box center [115, 59] width 4 height 4
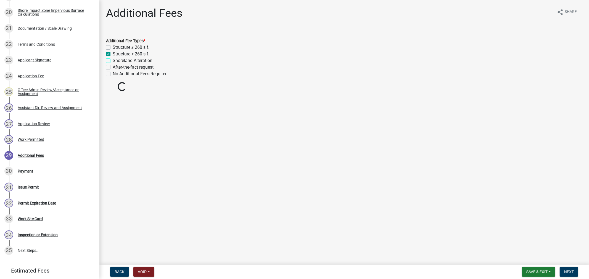
checkbox input "true"
checkbox input "false"
checkbox input "true"
checkbox input "false"
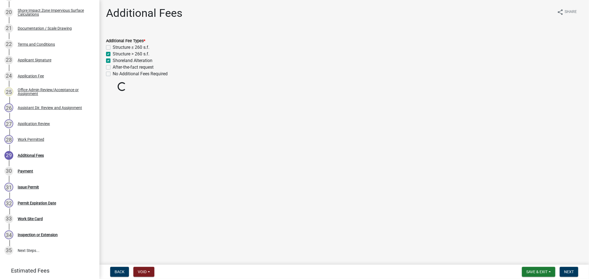
checkbox input "false"
click at [570, 270] on span "Next" at bounding box center [569, 272] width 10 height 4
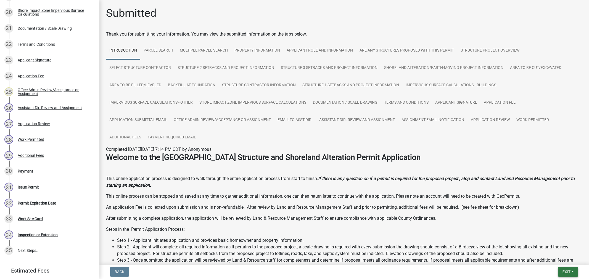
click at [569, 272] on span "Exit" at bounding box center [566, 272] width 8 height 4
click at [559, 260] on button "Save & Exit" at bounding box center [556, 257] width 44 height 13
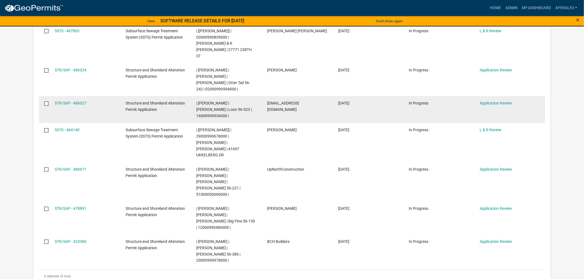
scroll to position [184, 0]
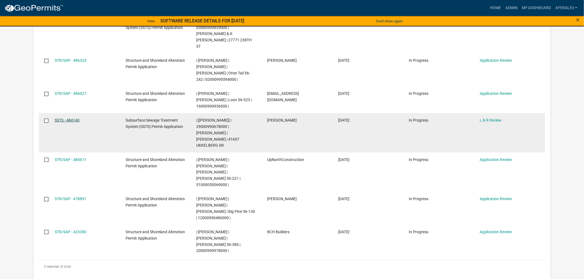
click at [68, 118] on link "SSTS - 484140" at bounding box center [67, 120] width 25 height 4
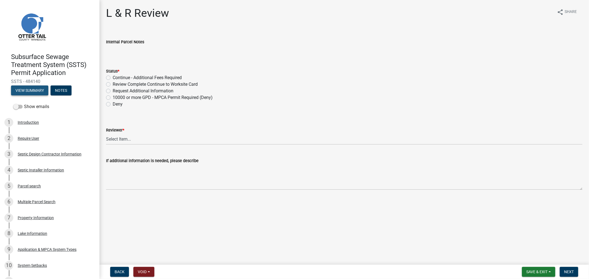
click at [35, 93] on button "View Summary" at bounding box center [29, 91] width 37 height 10
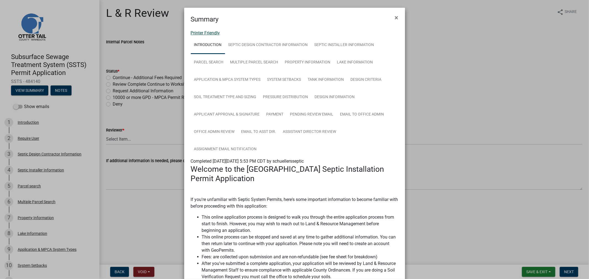
click at [210, 34] on link "Printer Friendly" at bounding box center [205, 32] width 29 height 5
click at [395, 19] on span "×" at bounding box center [397, 18] width 4 height 8
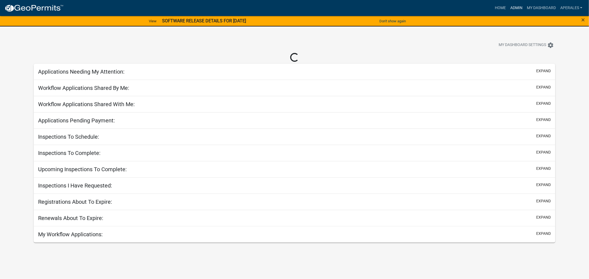
click at [516, 7] on link "Admin" at bounding box center [516, 8] width 17 height 10
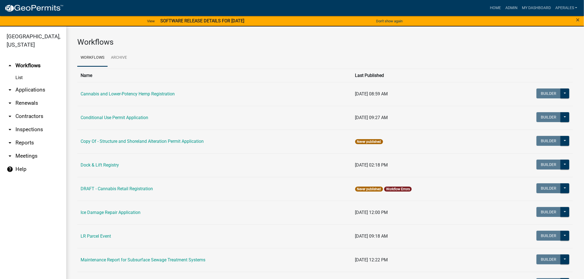
click at [19, 89] on link "arrow_drop_down Applications" at bounding box center [33, 89] width 66 height 13
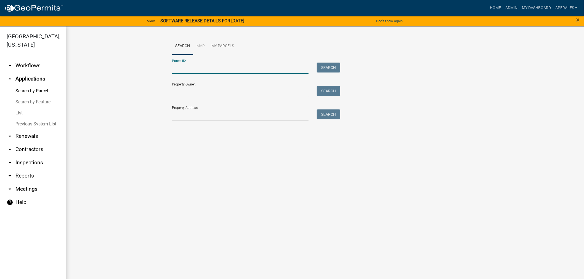
drag, startPoint x: 202, startPoint y: 66, endPoint x: 217, endPoint y: 70, distance: 15.4
click at [202, 66] on input "Parcel ID:" at bounding box center [240, 68] width 137 height 11
paste input "29000990678000"
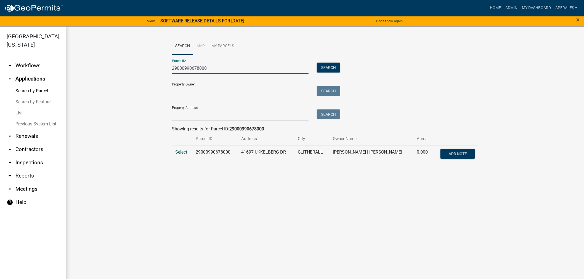
type input "29000990678000"
click at [176, 152] on span "Select" at bounding box center [181, 152] width 12 height 5
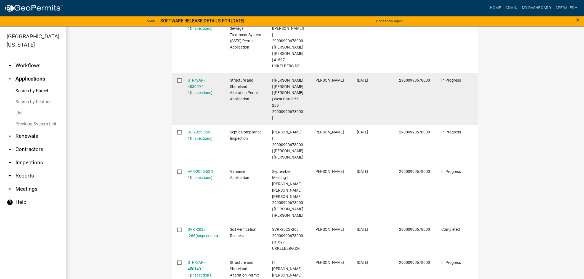
scroll to position [153, 0]
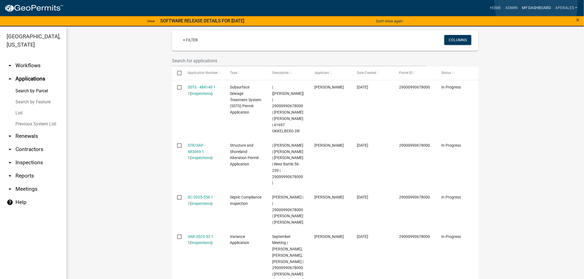
click at [536, 3] on link "My Dashboard" at bounding box center [536, 8] width 33 height 10
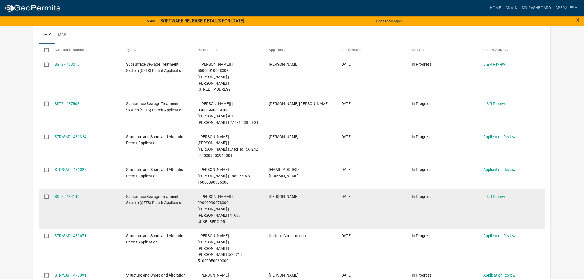
scroll to position [61, 0]
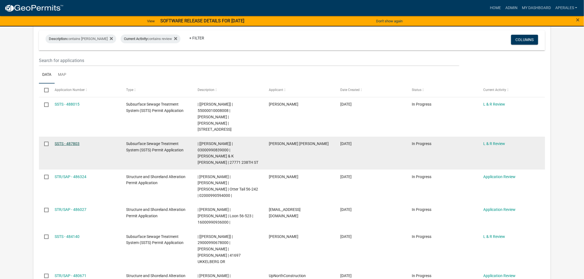
click at [69, 142] on link "SSTS - 487803" at bounding box center [67, 144] width 25 height 4
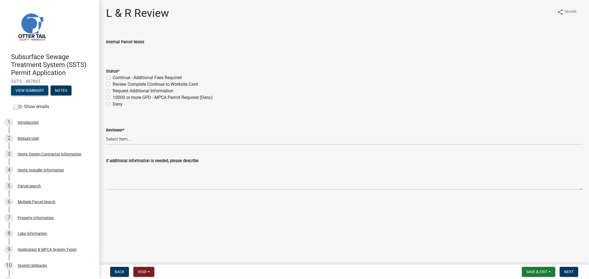
click at [18, 91] on button "View Summary" at bounding box center [29, 91] width 37 height 10
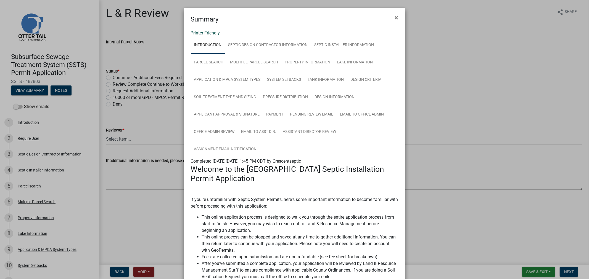
click at [211, 35] on link "Printer Friendly" at bounding box center [205, 32] width 29 height 5
drag, startPoint x: 393, startPoint y: 20, endPoint x: 386, endPoint y: 21, distance: 7.8
click at [395, 20] on span "×" at bounding box center [397, 18] width 4 height 8
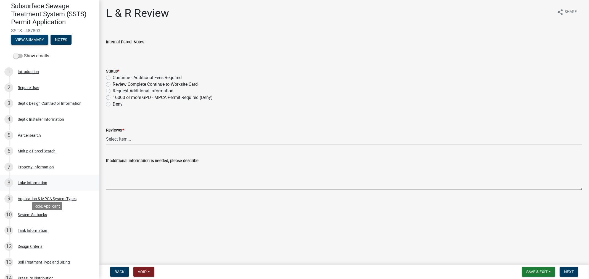
scroll to position [61, 0]
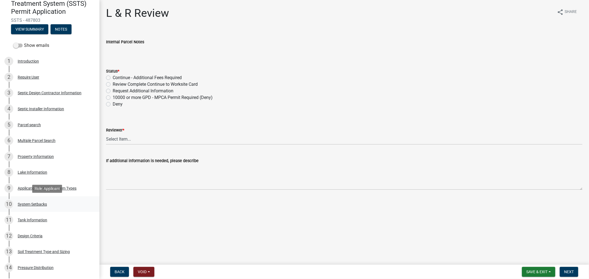
click at [33, 203] on div "System Setbacks" at bounding box center [32, 205] width 29 height 4
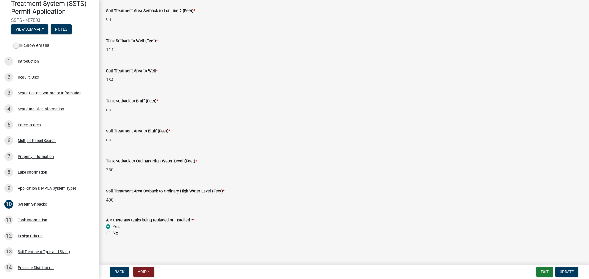
scroll to position [313, 0]
click at [29, 219] on div "Tank Information" at bounding box center [33, 220] width 30 height 4
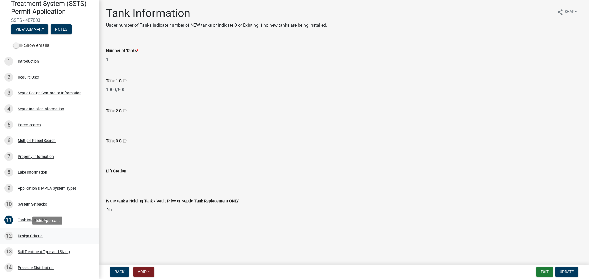
click at [23, 236] on div "Design Criteria" at bounding box center [30, 236] width 25 height 4
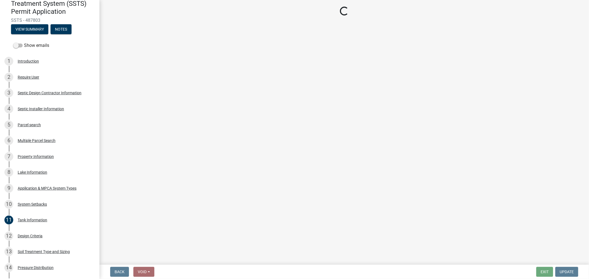
select select "161dc003-2926-44f5-9717-bc9d566eecc1"
select select "40540ad6-2e9a-4afe-b917-9ef5eaac5174"
select select "77ed3ba4-a6d5-4048-ab27-59c0bc717e6e"
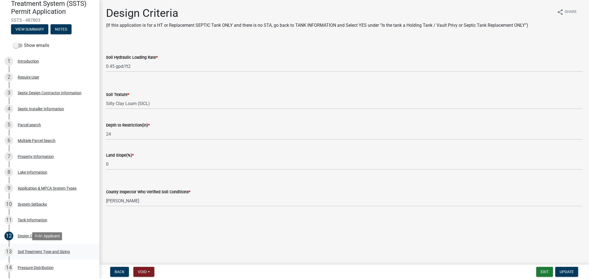
click at [31, 247] on link "13 Soil Treatment Type and Sizing" at bounding box center [49, 252] width 99 height 16
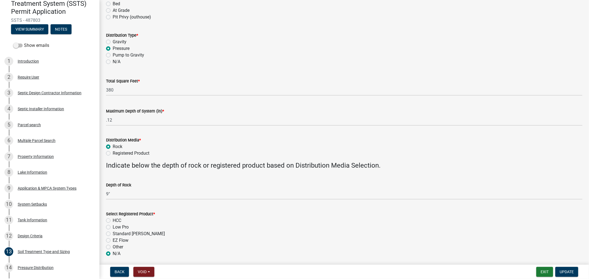
scroll to position [92, 0]
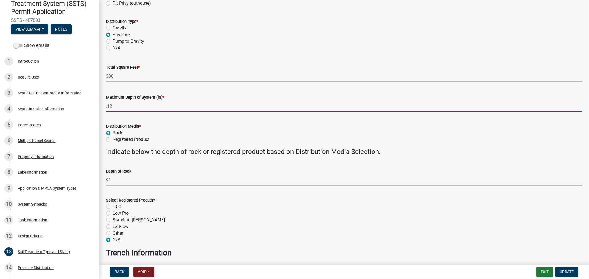
click at [108, 105] on input ".12" at bounding box center [344, 106] width 476 height 11
type input "-12"
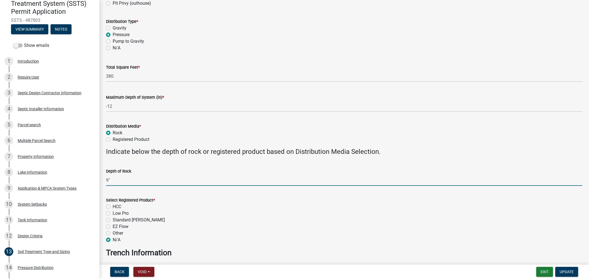
click at [166, 181] on input "9"" at bounding box center [344, 180] width 476 height 11
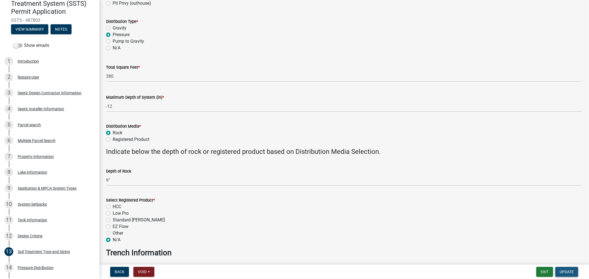
click at [567, 273] on span "Update" at bounding box center [567, 272] width 14 height 4
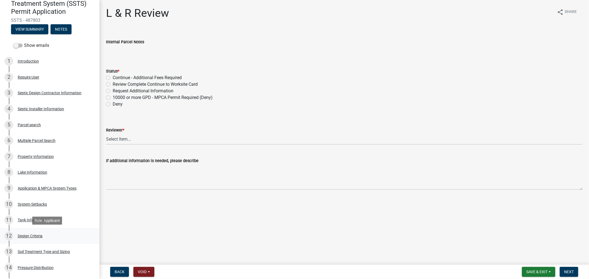
click at [28, 234] on div "Design Criteria" at bounding box center [30, 236] width 25 height 4
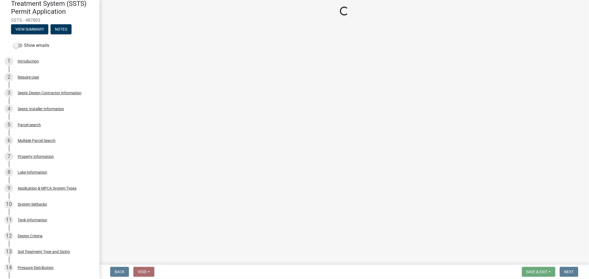
select select "161dc003-2926-44f5-9717-bc9d566eecc1"
select select "40540ad6-2e9a-4afe-b917-9ef5eaac5174"
select select "77ed3ba4-a6d5-4048-ab27-59c0bc717e6e"
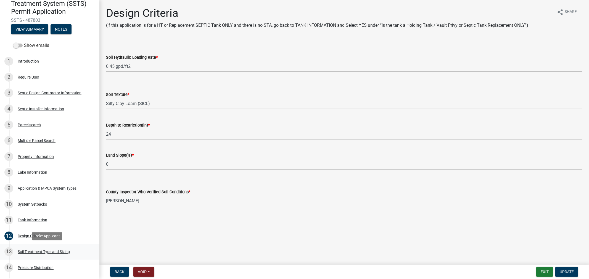
click at [45, 252] on div "Soil Treatment Type and Sizing" at bounding box center [44, 252] width 52 height 4
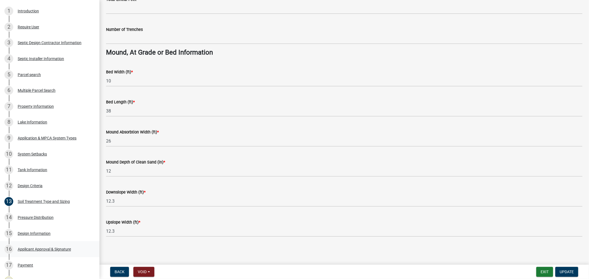
scroll to position [123, 0]
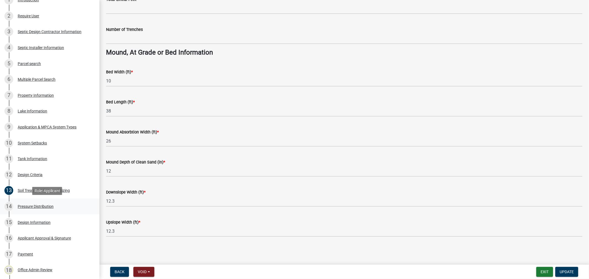
click at [31, 209] on div "14 Pressure Distribution" at bounding box center [47, 206] width 86 height 9
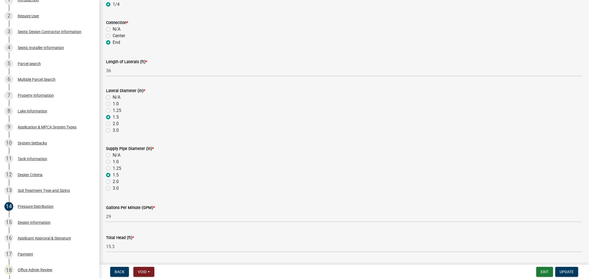
scroll to position [169, 0]
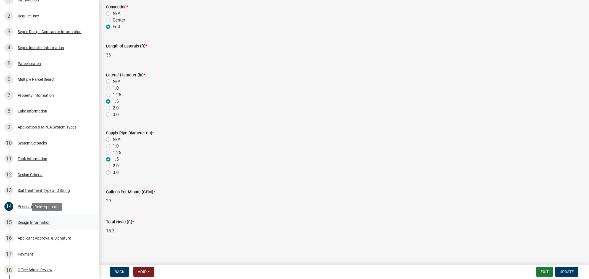
click at [32, 226] on div "15 Design Information" at bounding box center [47, 222] width 86 height 9
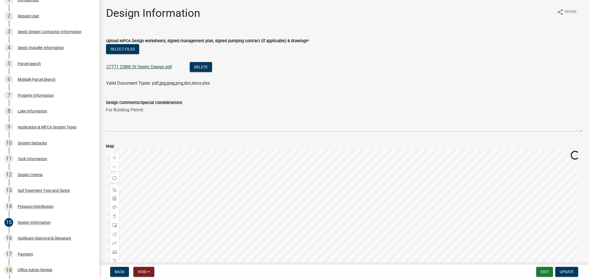
click at [136, 67] on link "27771 238th St Septic Design.pdf" at bounding box center [139, 66] width 66 height 5
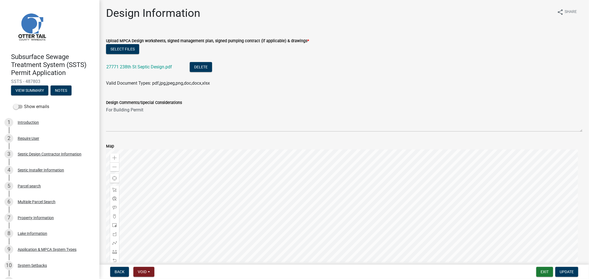
scroll to position [220, 0]
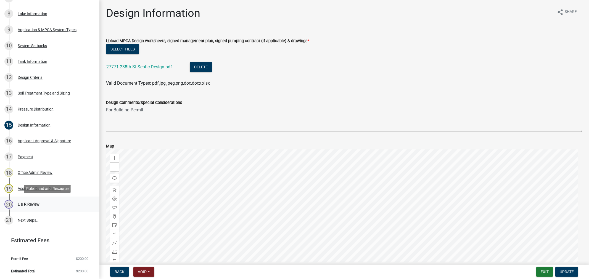
click at [32, 205] on div "L & R Review" at bounding box center [29, 205] width 22 height 4
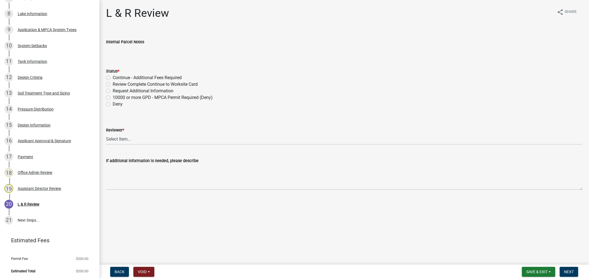
click at [110, 84] on div "Review Complete Continue to Worksite Card" at bounding box center [344, 84] width 476 height 7
click at [113, 84] on label "Review Complete Continue to Worksite Card" at bounding box center [155, 84] width 85 height 7
click at [113, 84] on input "Review Complete Continue to Worksite Card" at bounding box center [115, 83] width 4 height 4
radio input "true"
click at [125, 140] on select "Select Item... Alexis Newark Andrea Perales Brittany Tollefson Elizabeth Plaste…" at bounding box center [344, 139] width 476 height 11
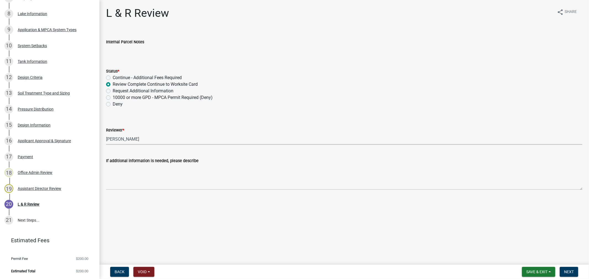
click at [106, 134] on select "Select Item... Alexis Newark Andrea Perales Brittany Tollefson Elizabeth Plaste…" at bounding box center [344, 139] width 476 height 11
select select "9c3b6904-81c6-453c-afae-16c55a593472"
click at [570, 275] on button "Next" at bounding box center [569, 272] width 18 height 10
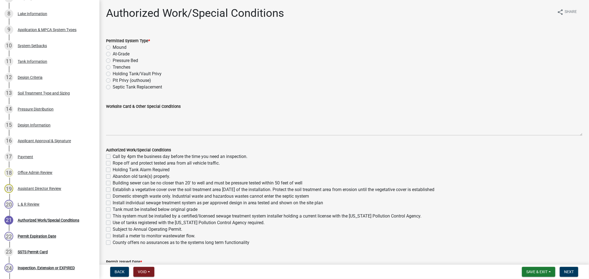
scroll to position [284, 0]
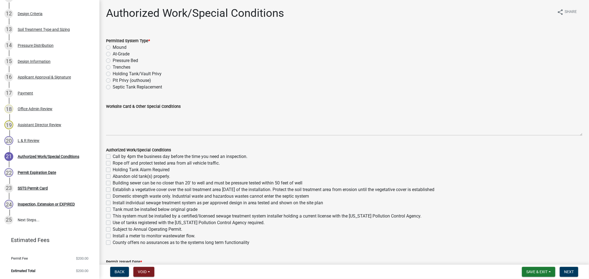
click at [113, 49] on label "Mound" at bounding box center [120, 47] width 14 height 7
click at [113, 48] on input "Mound" at bounding box center [115, 46] width 4 height 4
radio input "true"
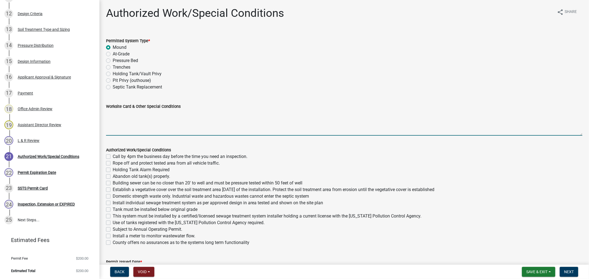
click at [112, 119] on textarea "Worksite Card & Other Special Conditions" at bounding box center [344, 123] width 476 height 26
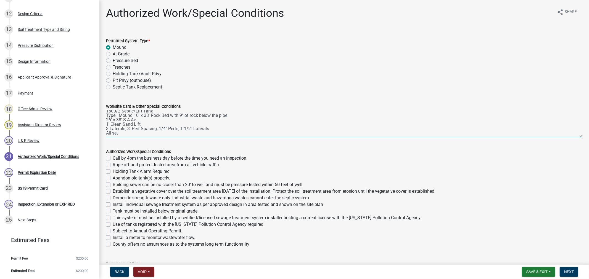
scroll to position [0, 0]
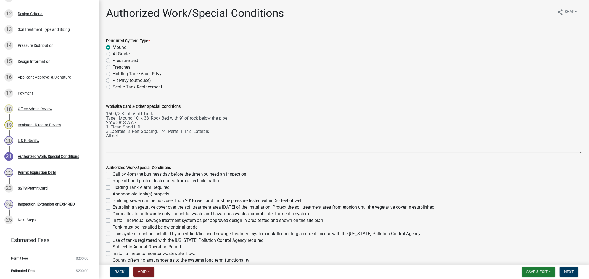
drag, startPoint x: 575, startPoint y: 133, endPoint x: 581, endPoint y: 150, distance: 18.9
click at [581, 150] on div "Worksite Card & Other Special Conditions 1500/2 Septic/Lift Tank Type I Mound 1…" at bounding box center [344, 125] width 485 height 58
click at [136, 124] on textarea "1500/2 Septic/Lift Tank Type I Mound 10' x 38' Rock Bed with 9" of rock below t…" at bounding box center [344, 132] width 476 height 44
click at [134, 135] on textarea "1500/2 Septic/Lift Tank Type I Mound 10' x 38' Rock Bed with 9" of rock below t…" at bounding box center [344, 132] width 476 height 44
type textarea "1500/2 Septic/Lift Tank Type I Mound 10' x 38' Rock Bed with 9" of rock below t…"
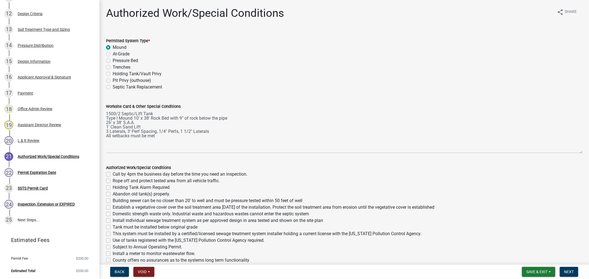
click at [113, 176] on label "Call by 4pm the business day before the time you need an inspection." at bounding box center [180, 174] width 135 height 7
click at [113, 175] on input "Call by 4pm the business day before the time you need an inspection." at bounding box center [115, 173] width 4 height 4
checkbox input "true"
checkbox input "false"
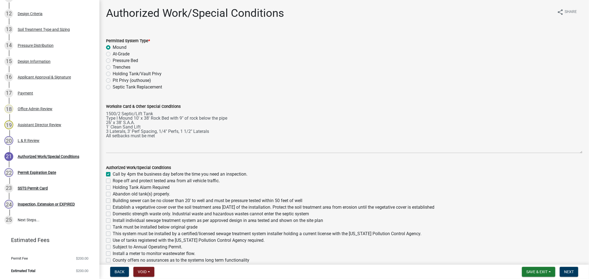
checkbox input "false"
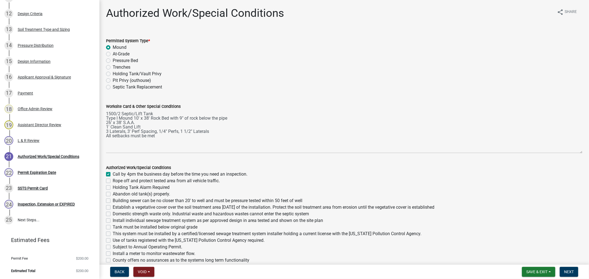
checkbox input "false"
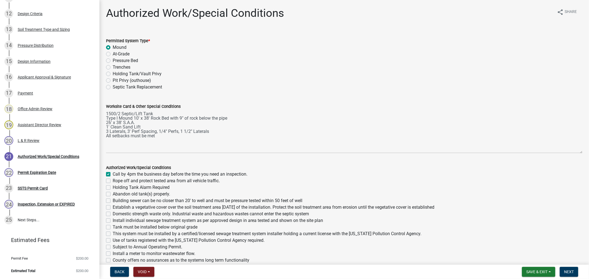
checkbox input "false"
click at [113, 180] on label "Rope off and protect tested area from all vehicle traffic." at bounding box center [166, 181] width 107 height 7
click at [113, 180] on input "Rope off and protect tested area from all vehicle traffic." at bounding box center [115, 180] width 4 height 4
checkbox input "true"
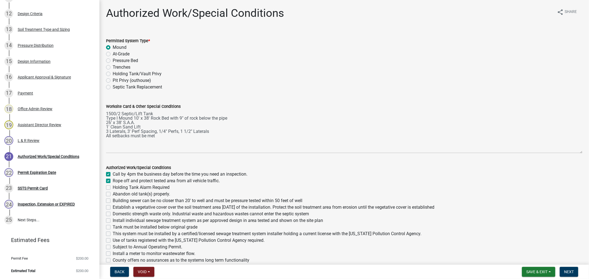
checkbox input "true"
checkbox input "false"
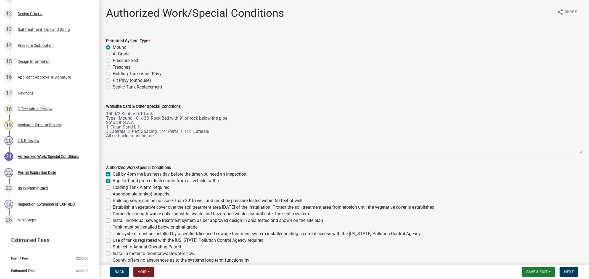
checkbox input "false"
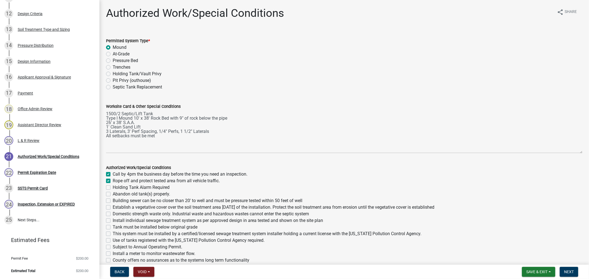
checkbox input "false"
click at [113, 192] on label "Abandon old tank(s) properly." at bounding box center [141, 194] width 57 height 7
click at [113, 192] on input "Abandon old tank(s) properly." at bounding box center [115, 193] width 4 height 4
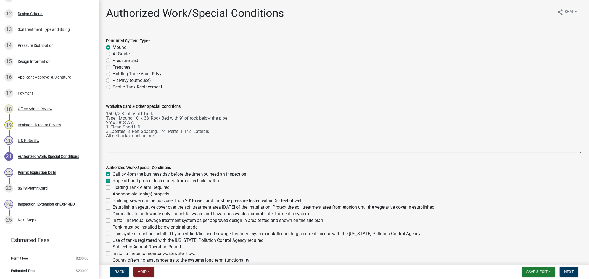
checkbox input "true"
checkbox input "false"
checkbox input "true"
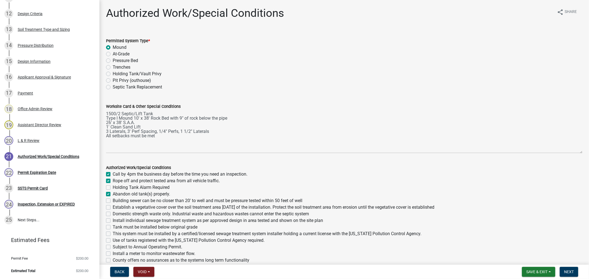
checkbox input "false"
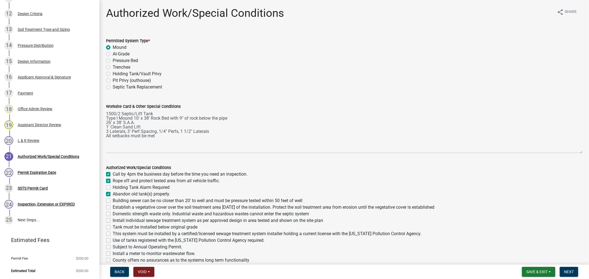
checkbox input "false"
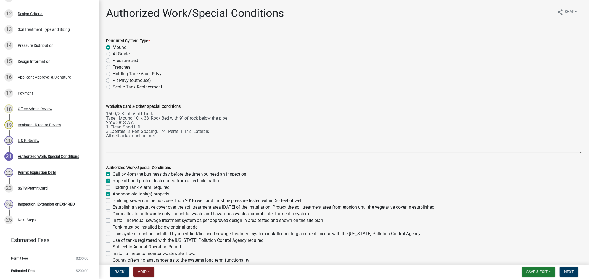
click at [113, 192] on label "Abandon old tank(s) properly." at bounding box center [141, 194] width 57 height 7
click at [113, 192] on input "Abandon old tank(s) properly." at bounding box center [115, 193] width 4 height 4
checkbox input "false"
checkbox input "true"
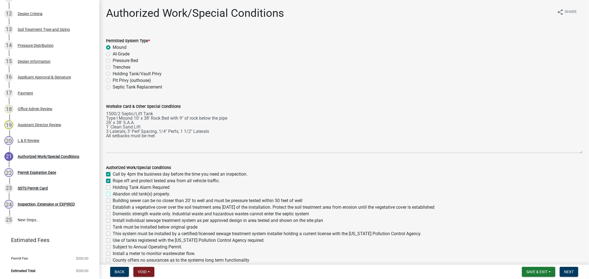
checkbox input "false"
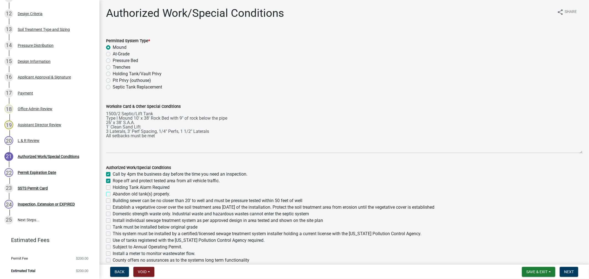
checkbox input "false"
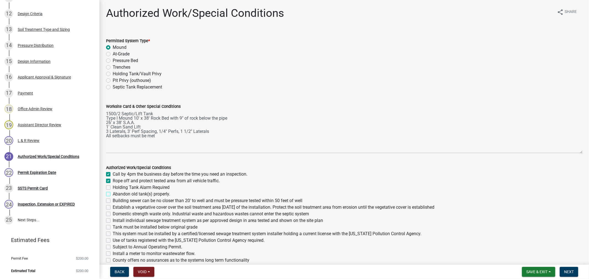
checkbox input "false"
click at [113, 202] on label "Building sewer can be no closer than 20' to well and must be pressure tested wi…" at bounding box center [208, 201] width 190 height 7
click at [113, 201] on input "Building sewer can be no closer than 20' to well and must be pressure tested wi…" at bounding box center [115, 200] width 4 height 4
checkbox input "true"
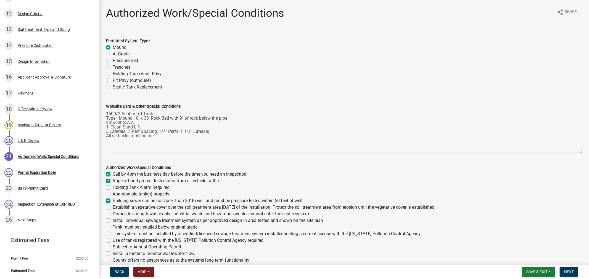
checkbox input "true"
checkbox input "false"
checkbox input "true"
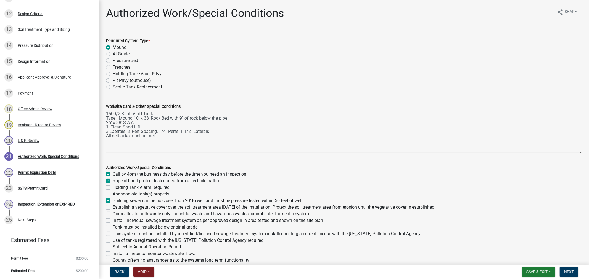
checkbox input "false"
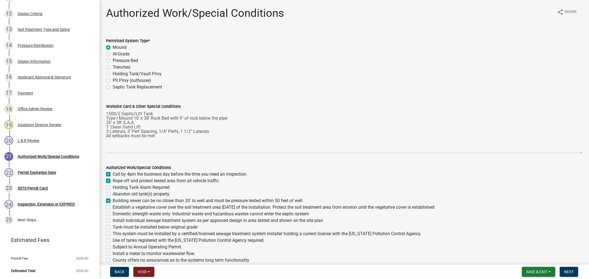
checkbox input "false"
click at [113, 209] on label "Establish a vegetative cover over the soil treatment area within 30 days of the…" at bounding box center [274, 207] width 322 height 7
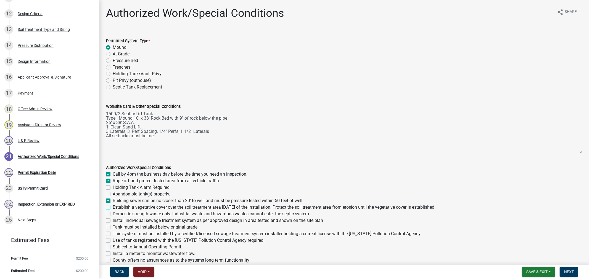
click at [113, 208] on input "Establish a vegetative cover over the soil treatment area within 30 days of the…" at bounding box center [115, 206] width 4 height 4
checkbox input "true"
checkbox input "false"
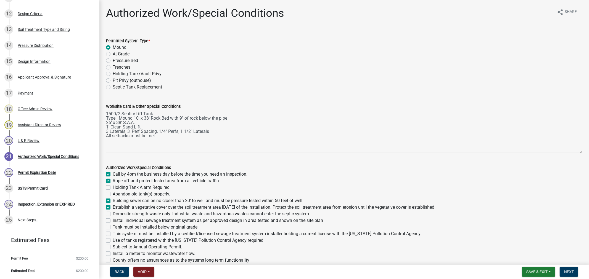
checkbox input "false"
checkbox input "true"
checkbox input "false"
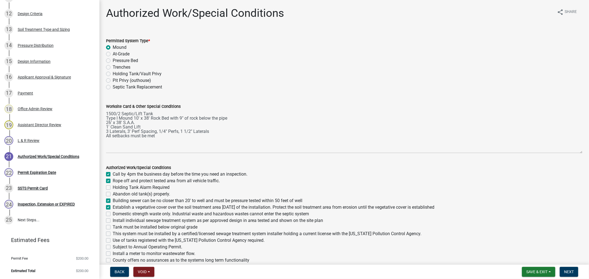
checkbox input "false"
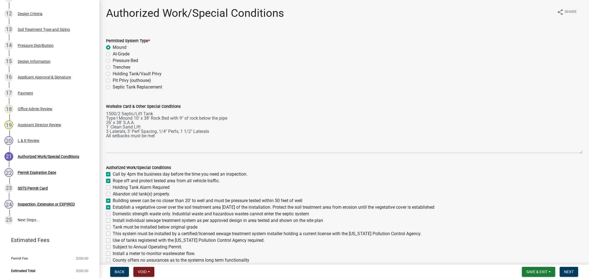
checkbox input "false"
click at [113, 214] on label "Domestic strength waste only. Industrial waste and hazardous wastes cannot ente…" at bounding box center [211, 214] width 196 height 7
click at [113, 214] on input "Domestic strength waste only. Industrial waste and hazardous wastes cannot ente…" at bounding box center [115, 213] width 4 height 4
checkbox input "true"
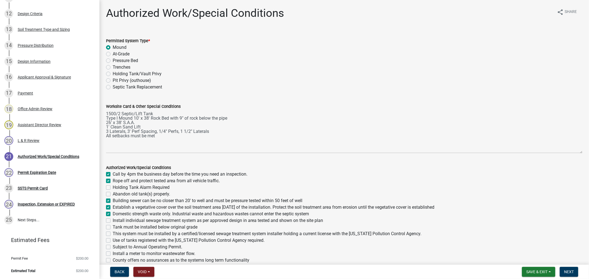
checkbox input "true"
checkbox input "false"
checkbox input "true"
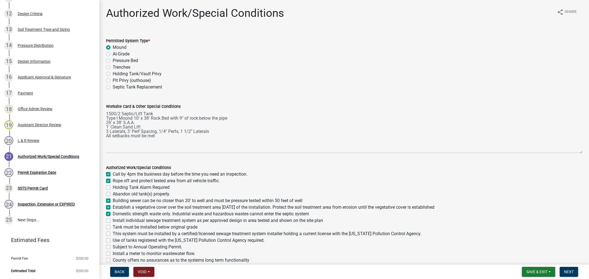
checkbox input "true"
checkbox input "false"
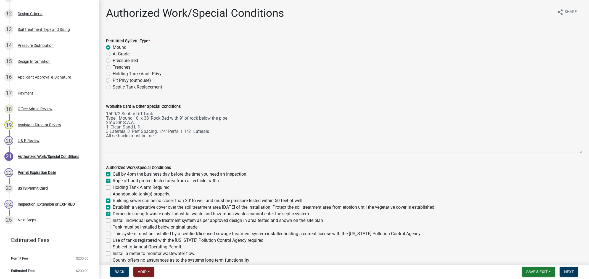
checkbox input "false"
click at [113, 220] on label "Install individual sewage treatment system as per approved design in area teste…" at bounding box center [218, 221] width 210 height 7
click at [113, 220] on input "Install individual sewage treatment system as per approved design in area teste…" at bounding box center [115, 220] width 4 height 4
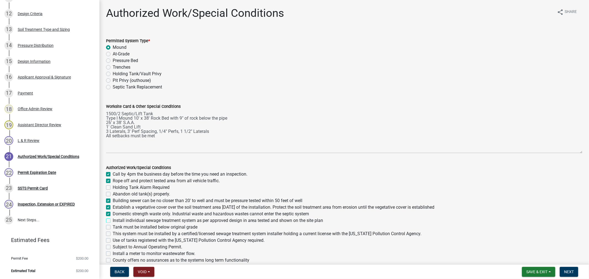
checkbox input "true"
checkbox input "false"
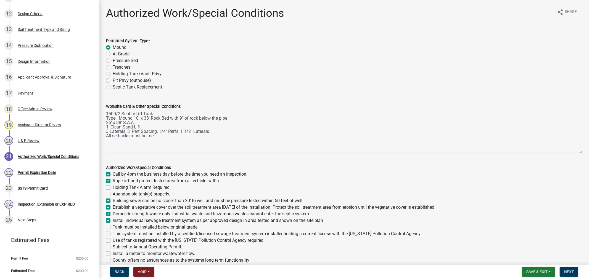
checkbox input "true"
checkbox input "false"
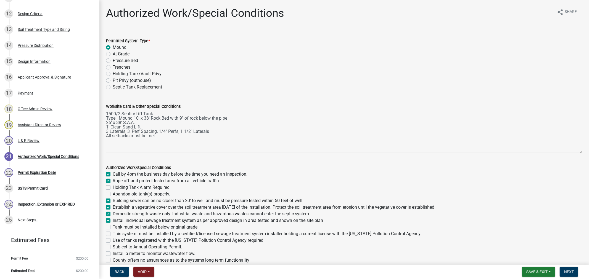
checkbox input "false"
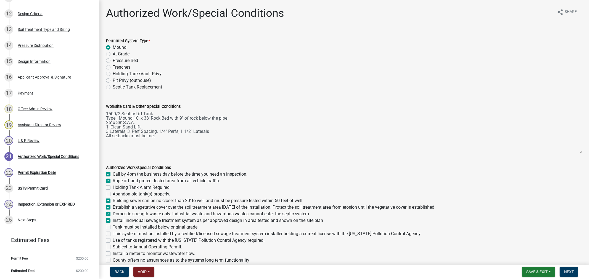
click at [113, 226] on label "Tank must be installed below original grade" at bounding box center [155, 227] width 85 height 7
click at [113, 226] on input "Tank must be installed below original grade" at bounding box center [115, 226] width 4 height 4
checkbox input "true"
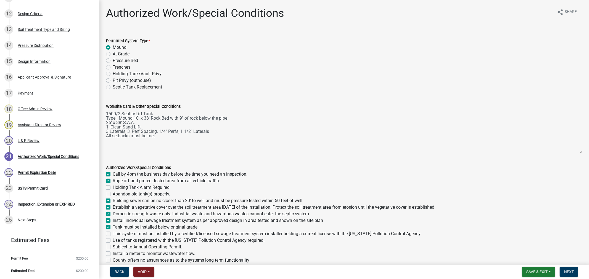
checkbox input "false"
checkbox input "true"
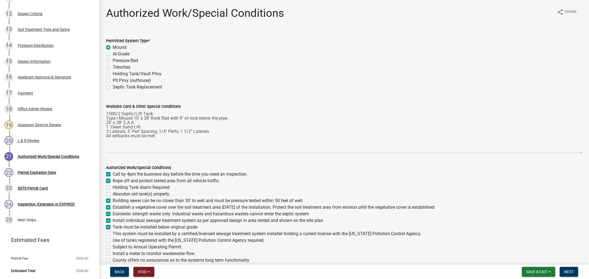
checkbox input "true"
checkbox input "false"
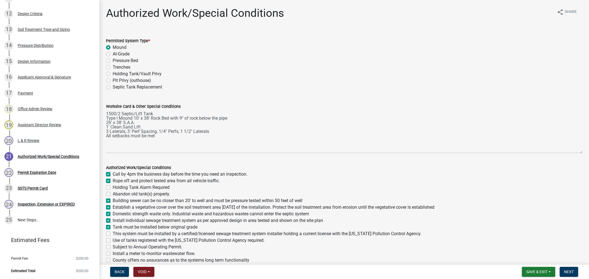
checkbox input "false"
click at [111, 235] on div "This system must be installed by a certified/licensed sewage treatment system i…" at bounding box center [344, 234] width 476 height 7
click at [113, 234] on label "This system must be installed by a certified/licensed sewage treatment system i…" at bounding box center [267, 234] width 309 height 7
click at [113, 234] on input "This system must be installed by a certified/licensed sewage treatment system i…" at bounding box center [115, 233] width 4 height 4
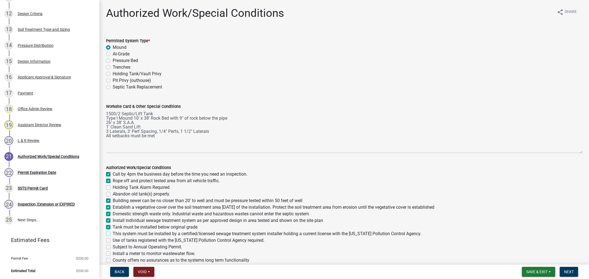
checkbox input "true"
checkbox input "false"
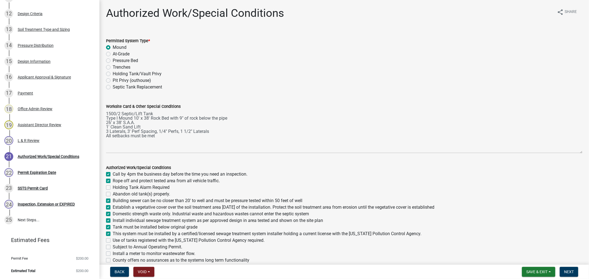
checkbox input "true"
click at [113, 239] on label "Use of tanks registered with the Minnesota Pollution Control Agency required." at bounding box center [189, 240] width 152 height 7
click at [113, 239] on input "Use of tanks registered with the Minnesota Pollution Control Agency required." at bounding box center [115, 239] width 4 height 4
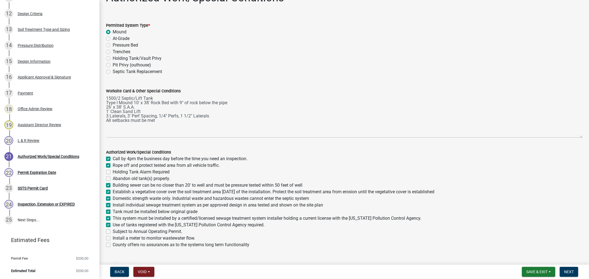
scroll to position [58, 0]
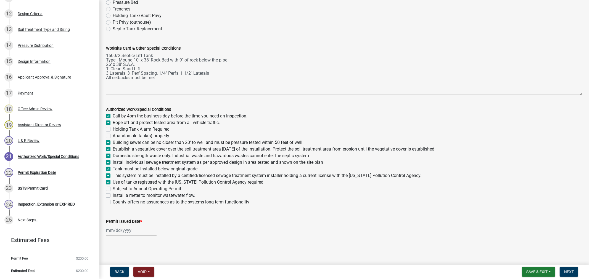
click at [118, 233] on div at bounding box center [131, 230] width 51 height 11
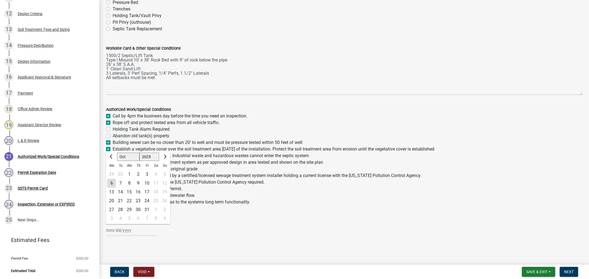
click at [113, 185] on div "6" at bounding box center [111, 183] width 9 height 9
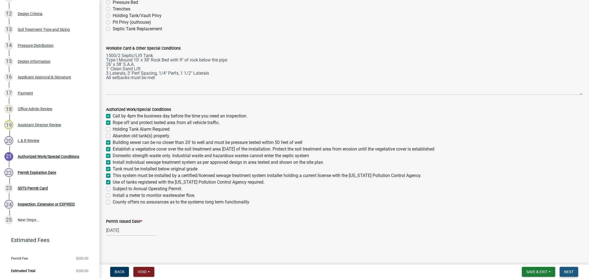
click at [570, 270] on span "Next" at bounding box center [569, 272] width 10 height 4
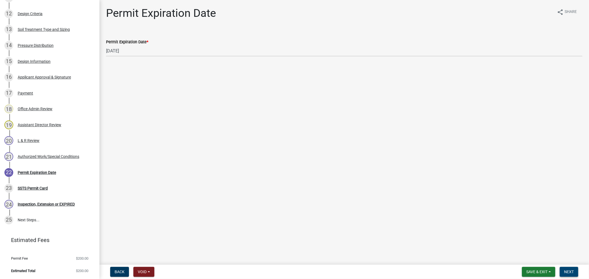
click at [568, 272] on span "Next" at bounding box center [569, 272] width 10 height 4
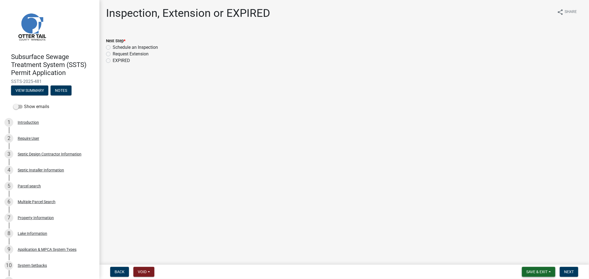
click at [540, 271] on span "Save & Exit" at bounding box center [536, 272] width 21 height 4
click at [530, 260] on button "Save & Exit" at bounding box center [533, 257] width 44 height 13
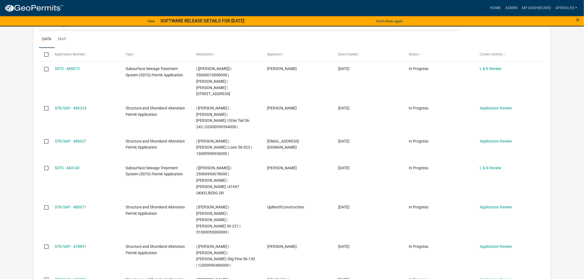
scroll to position [92, 0]
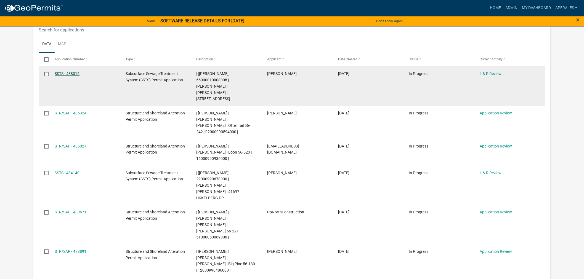
click at [79, 74] on link "SSTS - 488015" at bounding box center [67, 74] width 25 height 4
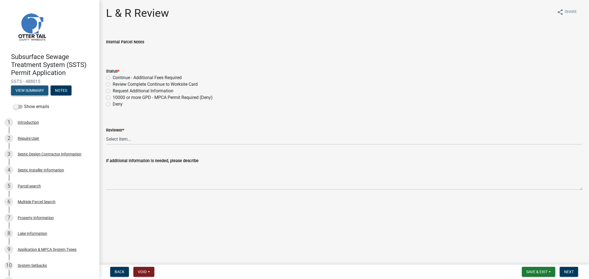
click at [27, 94] on button "View Summary" at bounding box center [29, 91] width 37 height 10
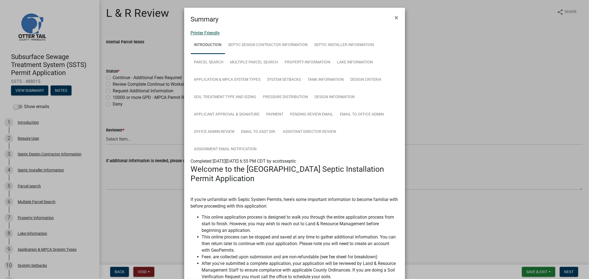
click at [208, 33] on link "Printer Friendly" at bounding box center [205, 32] width 29 height 5
click at [395, 18] on span "×" at bounding box center [397, 18] width 4 height 8
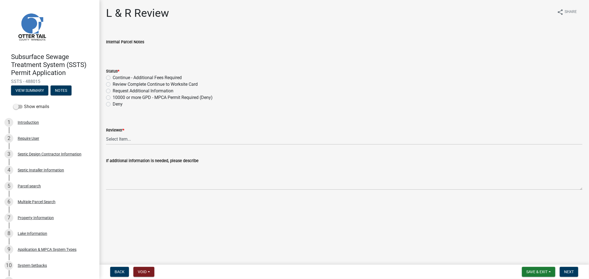
click at [113, 86] on label "Review Complete Continue to Worksite Card" at bounding box center [155, 84] width 85 height 7
click at [113, 85] on input "Review Complete Continue to Worksite Card" at bounding box center [115, 83] width 4 height 4
click at [128, 137] on select "Select Item... Alexis Newark Andrea Perales Brittany Tollefson Elizabeth Plaste…" at bounding box center [344, 139] width 476 height 11
click at [106, 134] on select "Select Item... Alexis Newark Andrea Perales Brittany Tollefson Elizabeth Plaste…" at bounding box center [344, 139] width 476 height 11
click at [572, 270] on span "Next" at bounding box center [569, 272] width 10 height 4
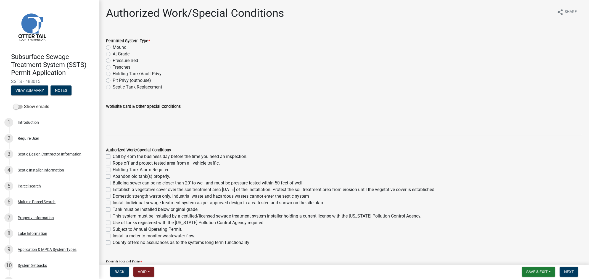
click at [113, 46] on label "Mound" at bounding box center [120, 47] width 14 height 7
click at [113, 46] on input "Mound" at bounding box center [115, 46] width 4 height 4
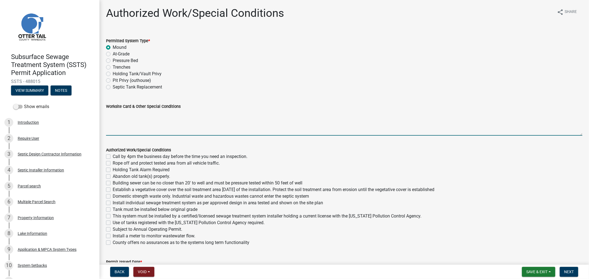
click at [112, 126] on textarea "Worksite Card & Other Special Conditions" at bounding box center [344, 123] width 476 height 26
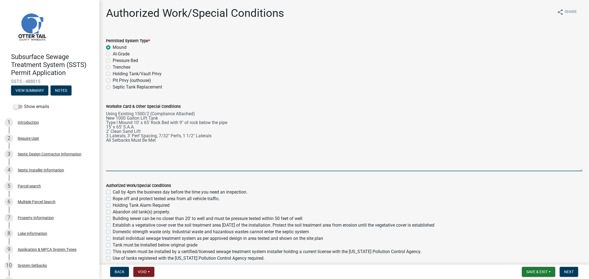
drag, startPoint x: 576, startPoint y: 136, endPoint x: 543, endPoint y: 164, distance: 43.6
click at [580, 171] on div "Worksite Card & Other Special Conditions Using Existing 1500/2 (Compliance Atta…" at bounding box center [344, 134] width 485 height 76
click at [110, 192] on div "Call by 4pm the business day before the time you need an inspection." at bounding box center [344, 192] width 476 height 7
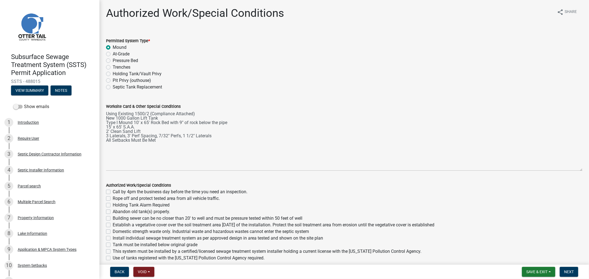
drag, startPoint x: 110, startPoint y: 198, endPoint x: 108, endPoint y: 194, distance: 4.5
click at [113, 198] on label "Rope off and protect tested area from all vehicle traffic." at bounding box center [166, 198] width 107 height 7
click at [113, 198] on input "Rope off and protect tested area from all vehicle traffic." at bounding box center [115, 197] width 4 height 4
click at [113, 192] on label "Call by 4pm the business day before the time you need an inspection." at bounding box center [180, 192] width 135 height 7
click at [113, 192] on input "Call by 4pm the business day before the time you need an inspection." at bounding box center [115, 191] width 4 height 4
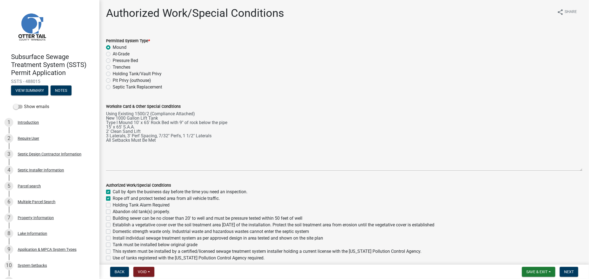
scroll to position [31, 0]
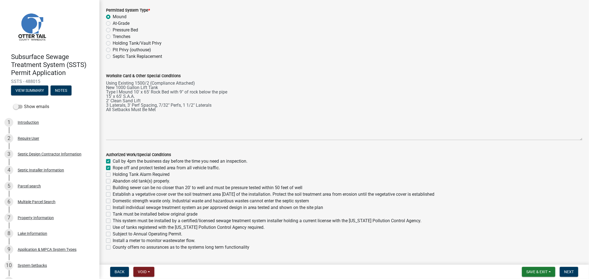
click at [113, 189] on label "Building sewer can be no closer than 20' to well and must be pressure tested wi…" at bounding box center [208, 188] width 190 height 7
click at [113, 188] on input "Building sewer can be no closer than 20' to well and must be pressure tested wi…" at bounding box center [115, 187] width 4 height 4
click at [113, 195] on label "Establish a vegetative cover over the soil treatment area within 30 days of the…" at bounding box center [274, 194] width 322 height 7
click at [113, 195] on input "Establish a vegetative cover over the soil treatment area within 30 days of the…" at bounding box center [115, 193] width 4 height 4
click at [113, 202] on label "Domestic strength waste only. Industrial waste and hazardous wastes cannot ente…" at bounding box center [211, 201] width 196 height 7
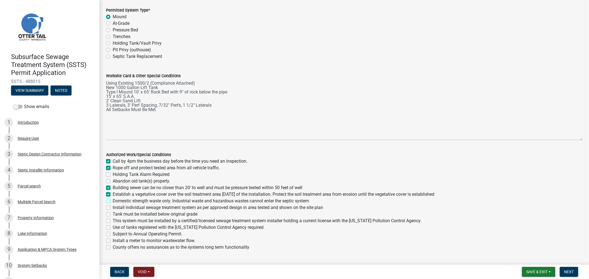
click at [113, 202] on input "Domestic strength waste only. Industrial waste and hazardous wastes cannot ente…" at bounding box center [115, 200] width 4 height 4
click at [113, 205] on label "Install individual sewage treatment system as per approved design in area teste…" at bounding box center [218, 208] width 210 height 7
click at [113, 205] on input "Install individual sewage treatment system as per approved design in area teste…" at bounding box center [115, 207] width 4 height 4
click at [113, 215] on label "Tank must be installed below original grade" at bounding box center [155, 214] width 85 height 7
click at [113, 215] on input "Tank must be installed below original grade" at bounding box center [115, 213] width 4 height 4
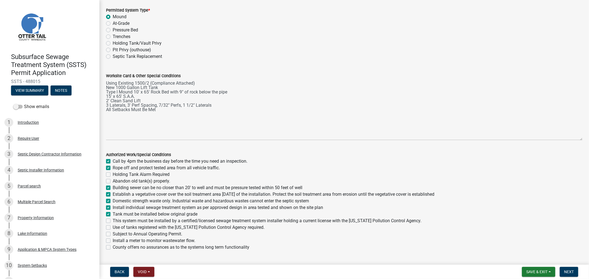
click at [113, 220] on label "This system must be installed by a certified/licensed sewage treatment system i…" at bounding box center [267, 221] width 309 height 7
click at [113, 220] on input "This system must be installed by a certified/licensed sewage treatment system i…" at bounding box center [115, 220] width 4 height 4
click at [113, 229] on label "Use of tanks registered with the Minnesota Pollution Control Agency required." at bounding box center [189, 227] width 152 height 7
click at [113, 228] on input "Use of tanks registered with the Minnesota Pollution Control Agency required." at bounding box center [115, 226] width 4 height 4
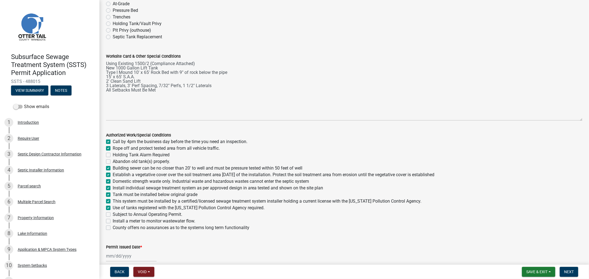
scroll to position [76, 0]
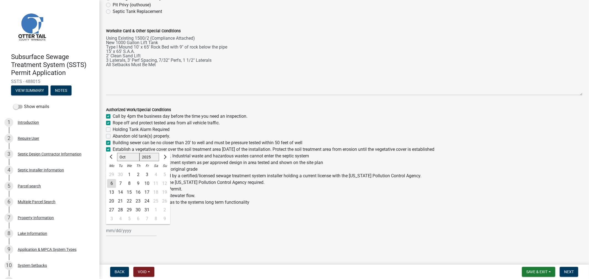
click at [133, 234] on div "Jan Feb Mar Apr May Jun Jul Aug Sep Oct Nov Dec 1525 1526 1527 1528 1529 1530 1…" at bounding box center [131, 230] width 51 height 11
click at [114, 184] on div "6" at bounding box center [111, 183] width 9 height 9
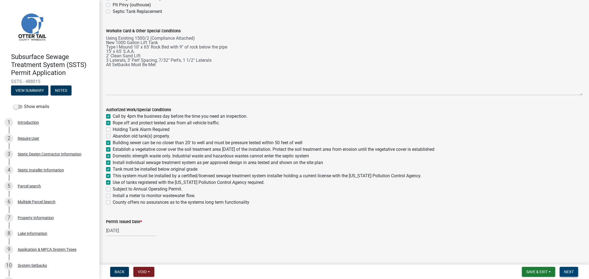
click at [570, 274] on span "Next" at bounding box center [569, 272] width 10 height 4
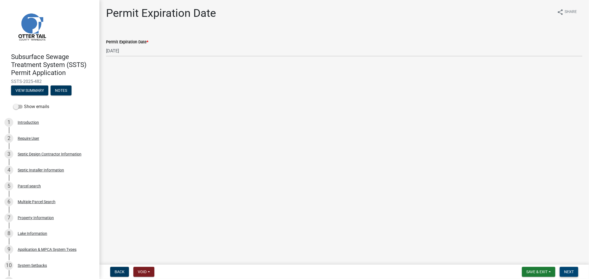
click at [568, 270] on span "Next" at bounding box center [569, 272] width 10 height 4
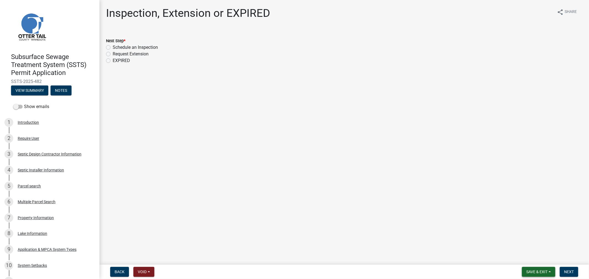
click at [534, 273] on span "Save & Exit" at bounding box center [536, 272] width 21 height 4
click at [521, 258] on button "Save & Exit" at bounding box center [533, 257] width 44 height 13
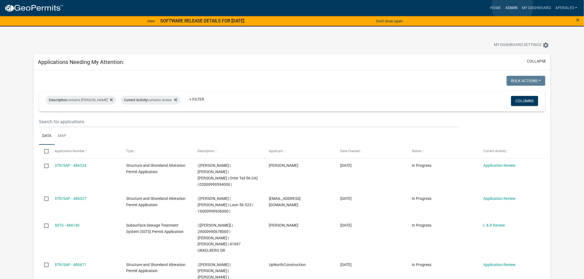
click at [513, 6] on link "Admin" at bounding box center [511, 8] width 17 height 10
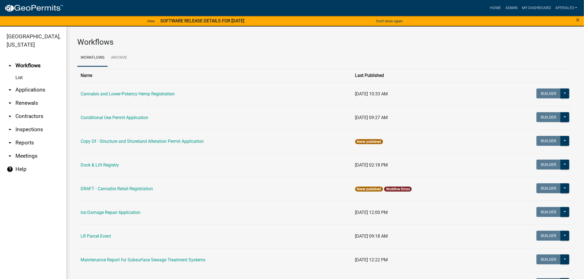
click at [35, 81] on link "List" at bounding box center [33, 77] width 66 height 11
click at [37, 90] on link "arrow_drop_down Applications" at bounding box center [33, 89] width 66 height 13
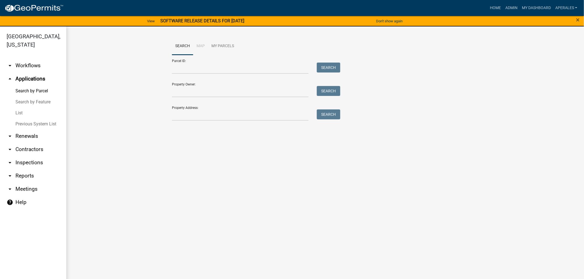
drag, startPoint x: 206, startPoint y: 75, endPoint x: 205, endPoint y: 70, distance: 5.3
click at [206, 73] on form "Parcel ID: Search Property Owner: Search Property Address: Search" at bounding box center [255, 88] width 166 height 66
drag, startPoint x: 205, startPoint y: 69, endPoint x: 212, endPoint y: 64, distance: 8.5
click at [205, 69] on input "Parcel ID:" at bounding box center [240, 68] width 137 height 11
click at [202, 69] on input "Parcel ID:" at bounding box center [240, 68] width 137 height 11
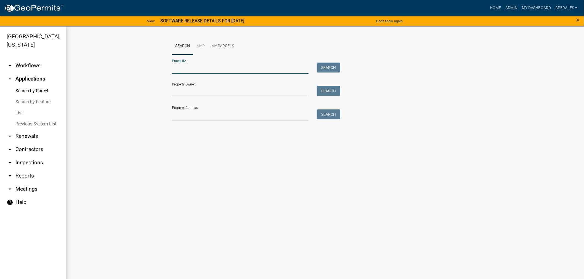
paste input "82000990313000"
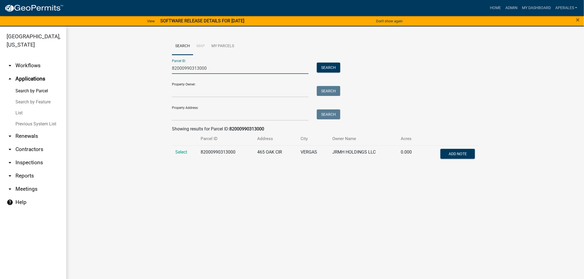
type input "82000990313000"
click at [173, 151] on td "Select" at bounding box center [184, 154] width 25 height 18
click at [180, 154] on span "Select" at bounding box center [181, 152] width 12 height 5
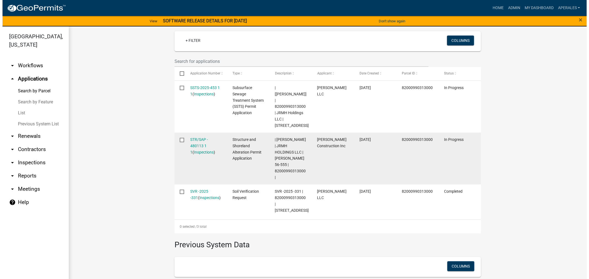
scroll to position [153, 0]
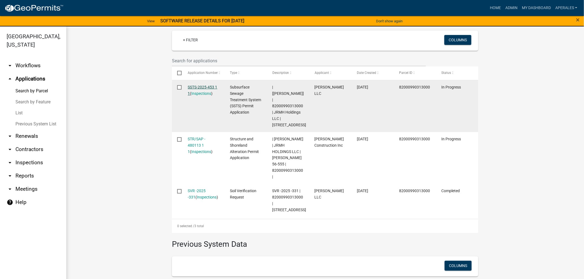
click at [207, 87] on link "SSTS-2025-453 1 1" at bounding box center [203, 90] width 30 height 11
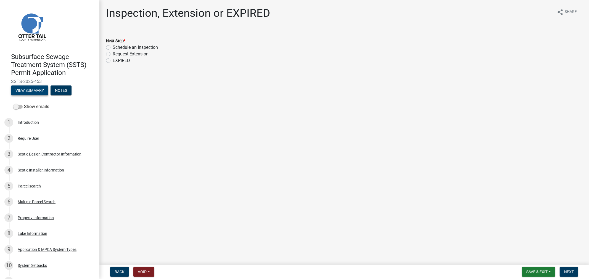
click at [37, 88] on button "View Summary" at bounding box center [29, 91] width 37 height 10
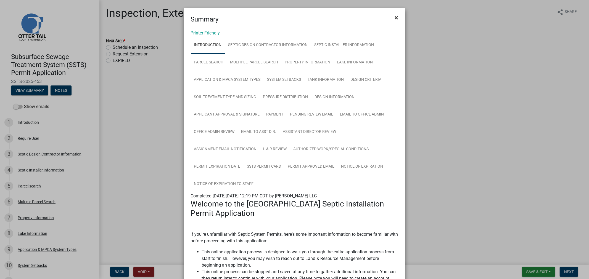
click at [395, 19] on span "×" at bounding box center [397, 18] width 4 height 8
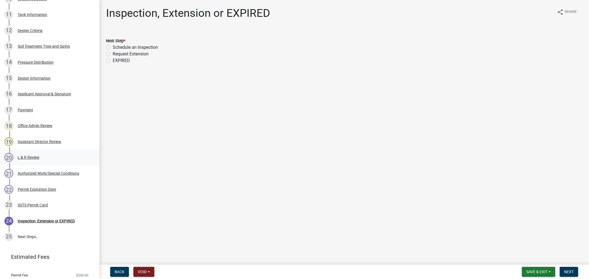
scroll to position [131, 0]
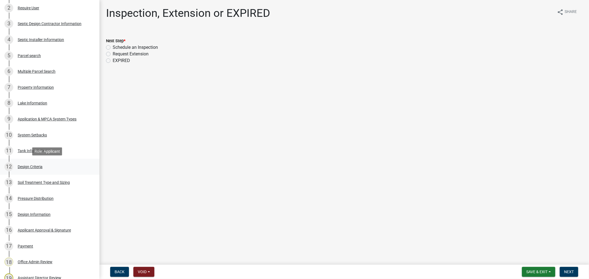
click at [32, 166] on div "Design Criteria" at bounding box center [30, 167] width 25 height 4
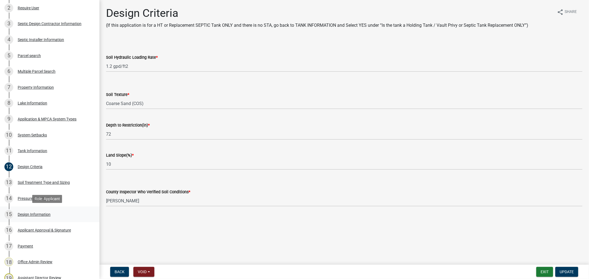
click at [27, 216] on div "Design Information" at bounding box center [34, 215] width 33 height 4
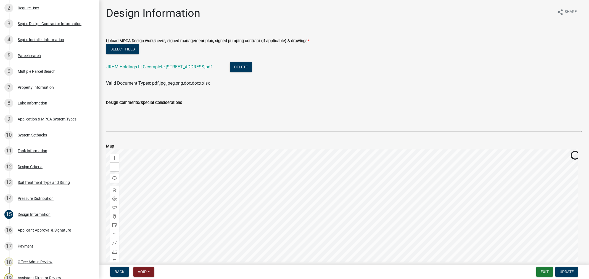
click at [143, 62] on li "JRHM Holdings LLC complete 465 Oak CIr.pdf Delete" at bounding box center [344, 68] width 476 height 20
click at [145, 64] on link "JRHM Holdings LLC complete 465 Oak CIr.pdf" at bounding box center [159, 66] width 106 height 5
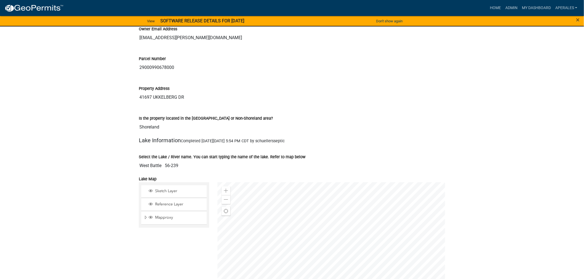
scroll to position [828, 0]
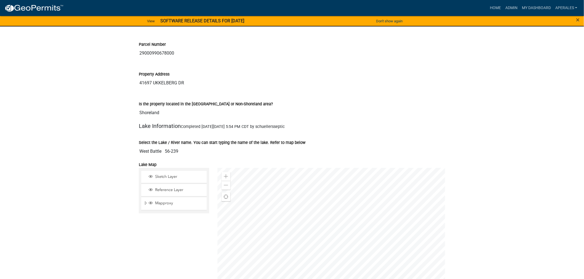
drag, startPoint x: 178, startPoint y: 57, endPoint x: 133, endPoint y: 55, distance: 45.1
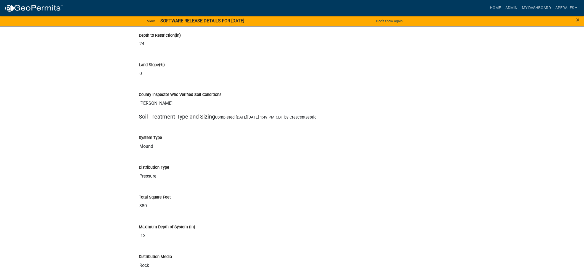
scroll to position [2178, 0]
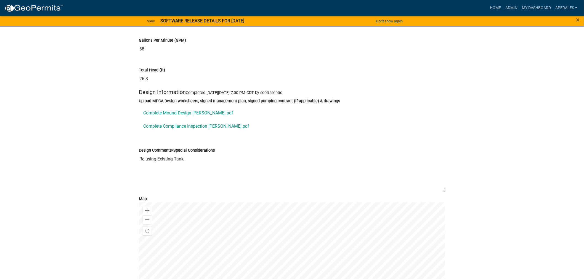
scroll to position [2945, 0]
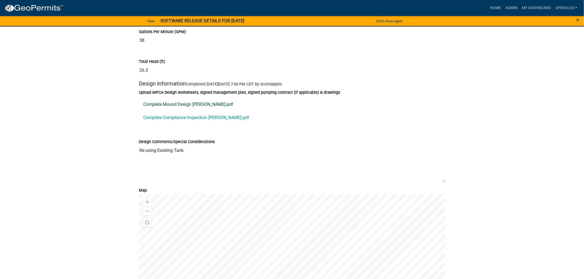
click at [170, 111] on link "Complete Mound Design [PERSON_NAME].pdf" at bounding box center [292, 104] width 306 height 13
click at [215, 125] on link "Complete Compliance Inspection [PERSON_NAME].pdf" at bounding box center [292, 117] width 306 height 13
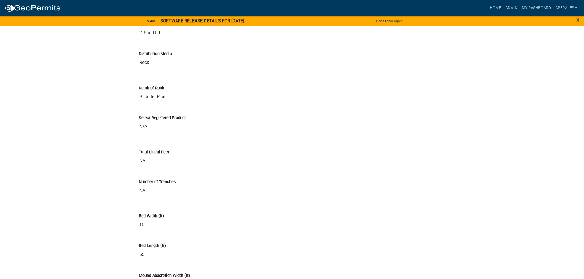
scroll to position [2362, 0]
